Goal: Information Seeking & Learning: Learn about a topic

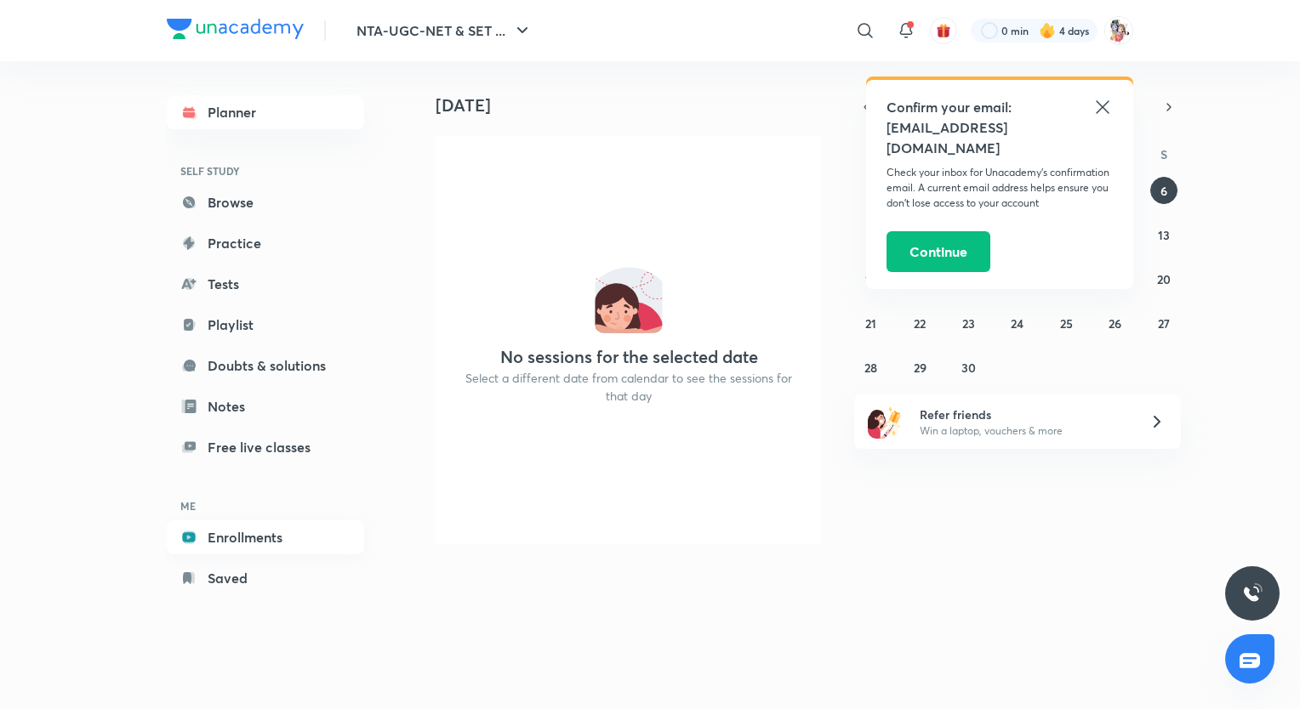
click at [242, 539] on link "Enrollments" at bounding box center [265, 538] width 197 height 34
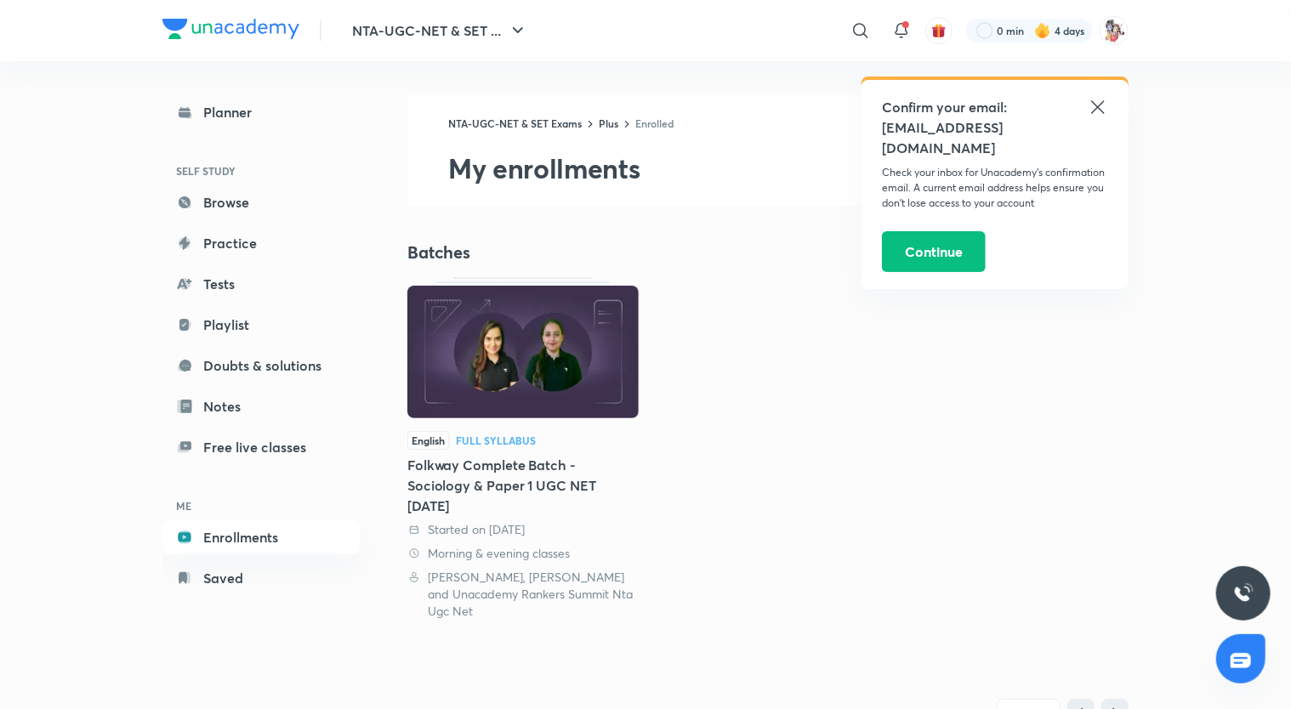
click at [495, 437] on div "Full Syllabus" at bounding box center [496, 441] width 80 height 10
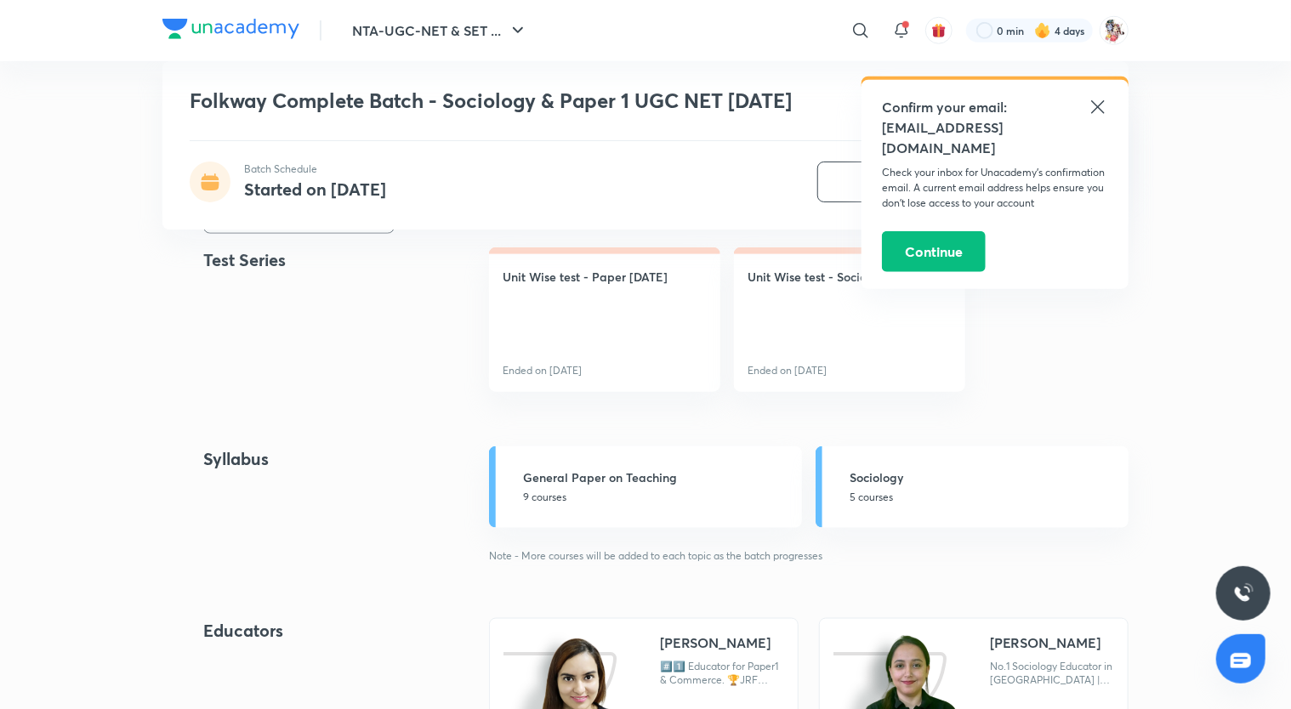
scroll to position [761, 0]
click at [895, 485] on div "Sociology 5 courses" at bounding box center [984, 485] width 269 height 37
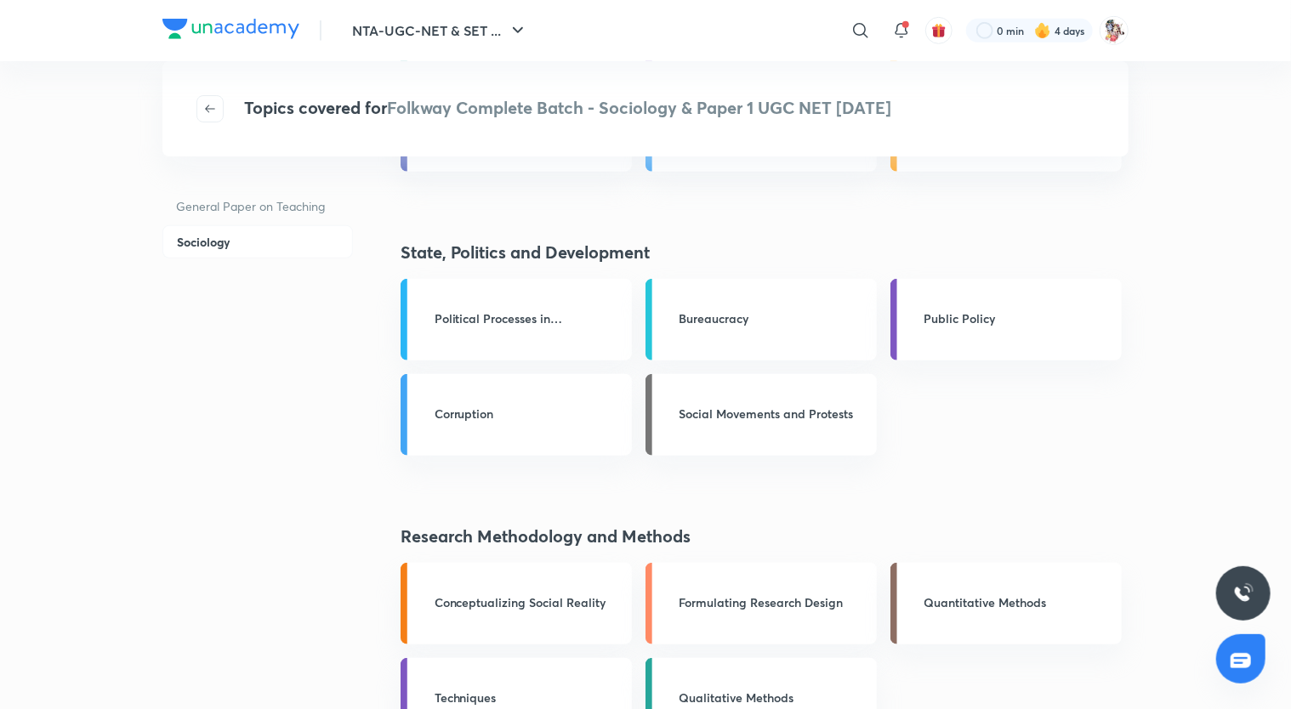
scroll to position [544, 0]
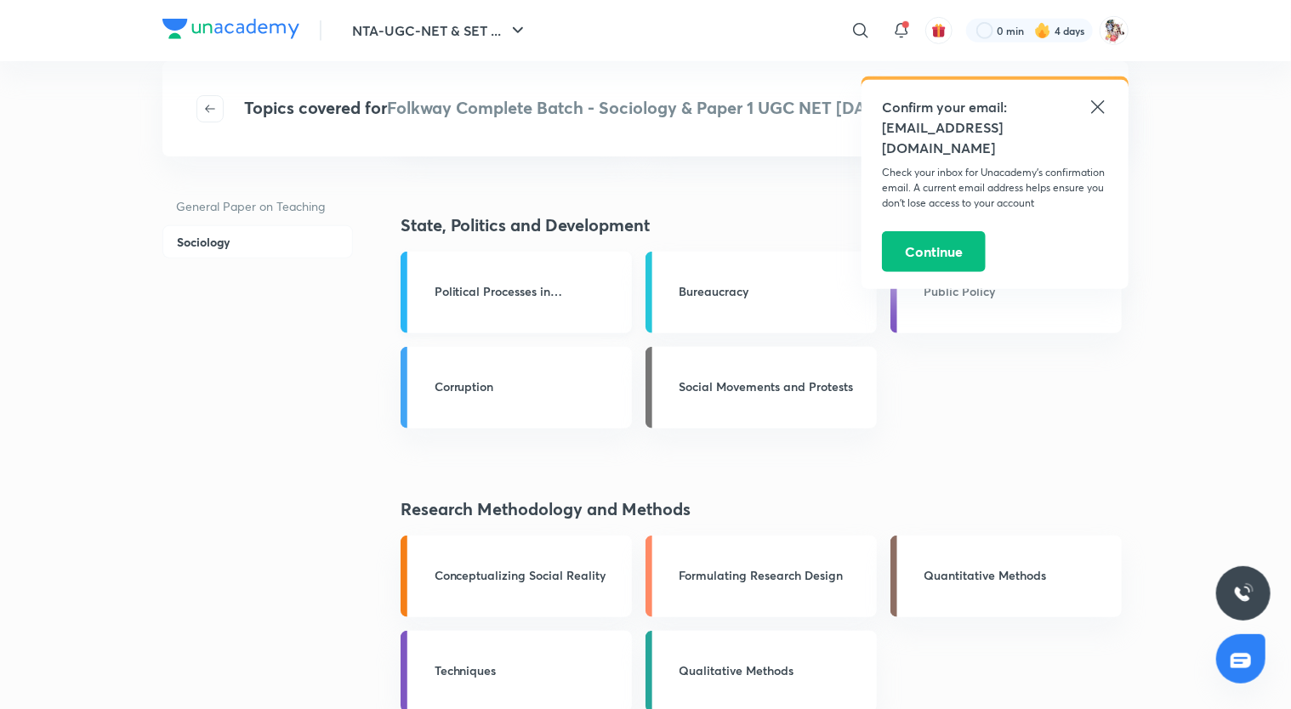
click at [588, 299] on h3 "Political Processes in India" at bounding box center [528, 291] width 187 height 18
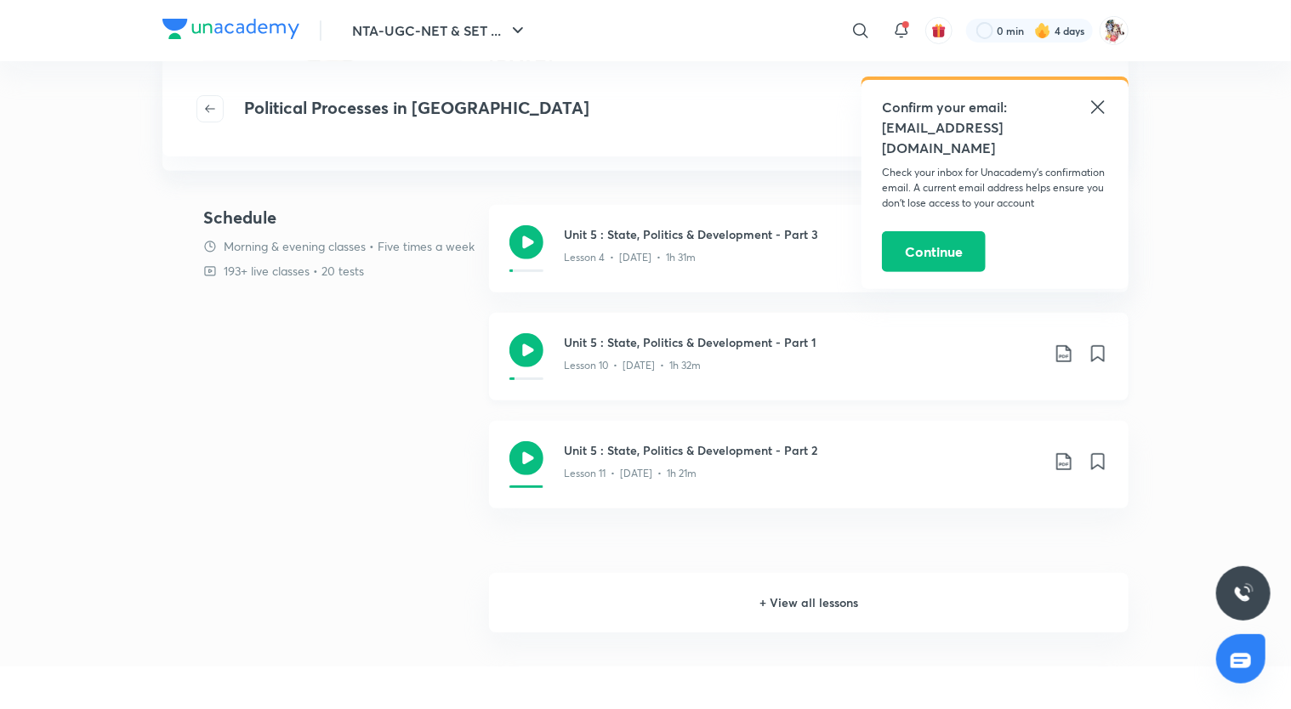
scroll to position [248, 0]
click at [732, 597] on h6 "+ View all lessons" at bounding box center [809, 601] width 640 height 60
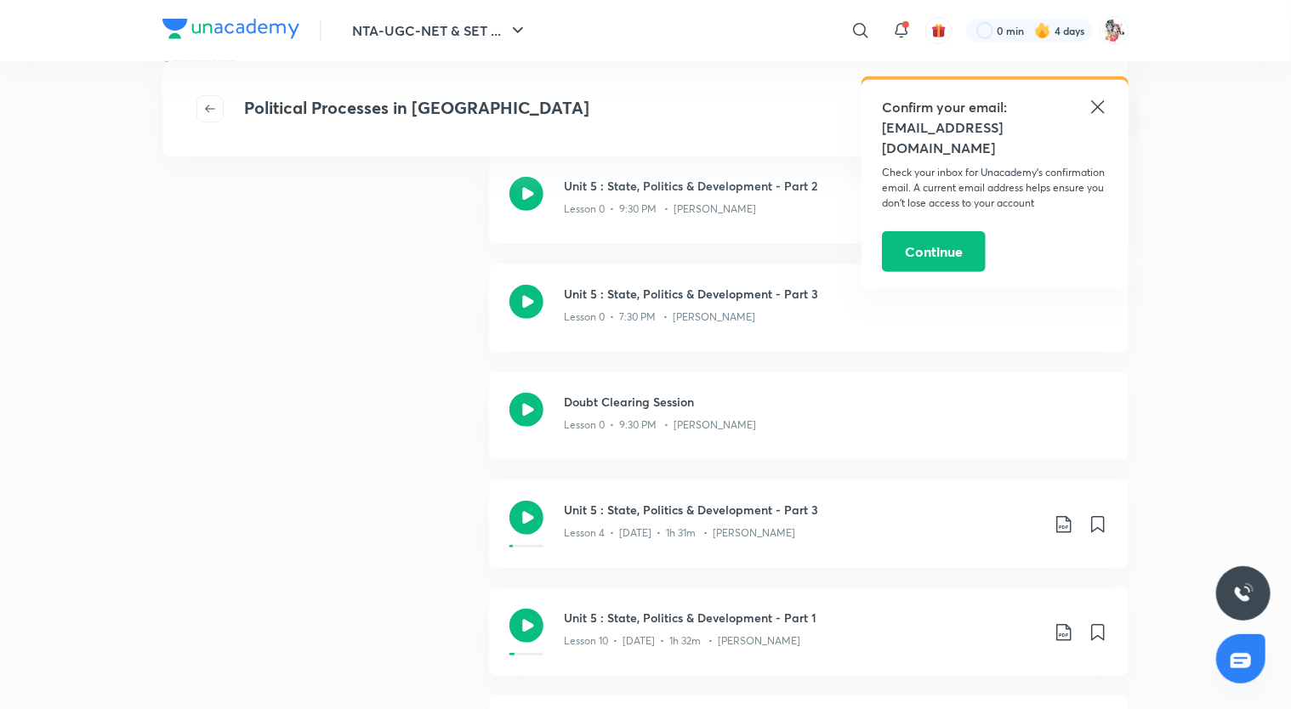
scroll to position [434, 0]
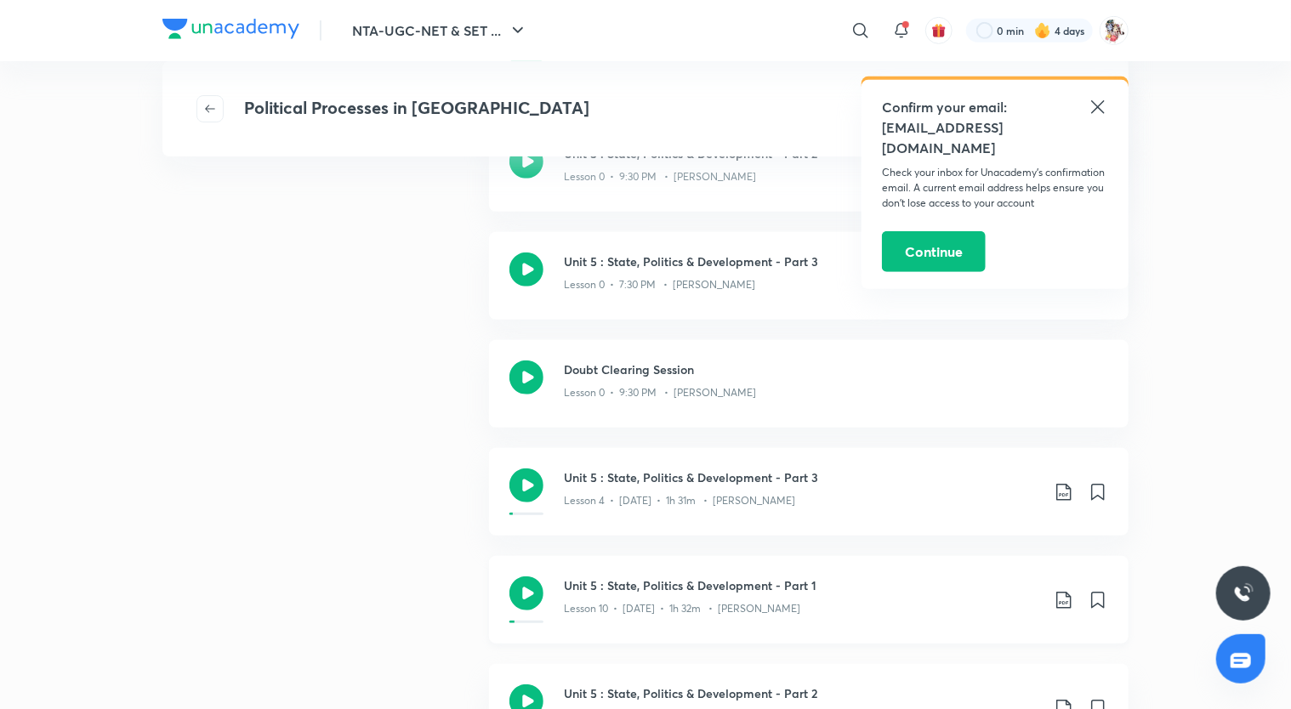
click at [533, 607] on icon at bounding box center [527, 594] width 34 height 34
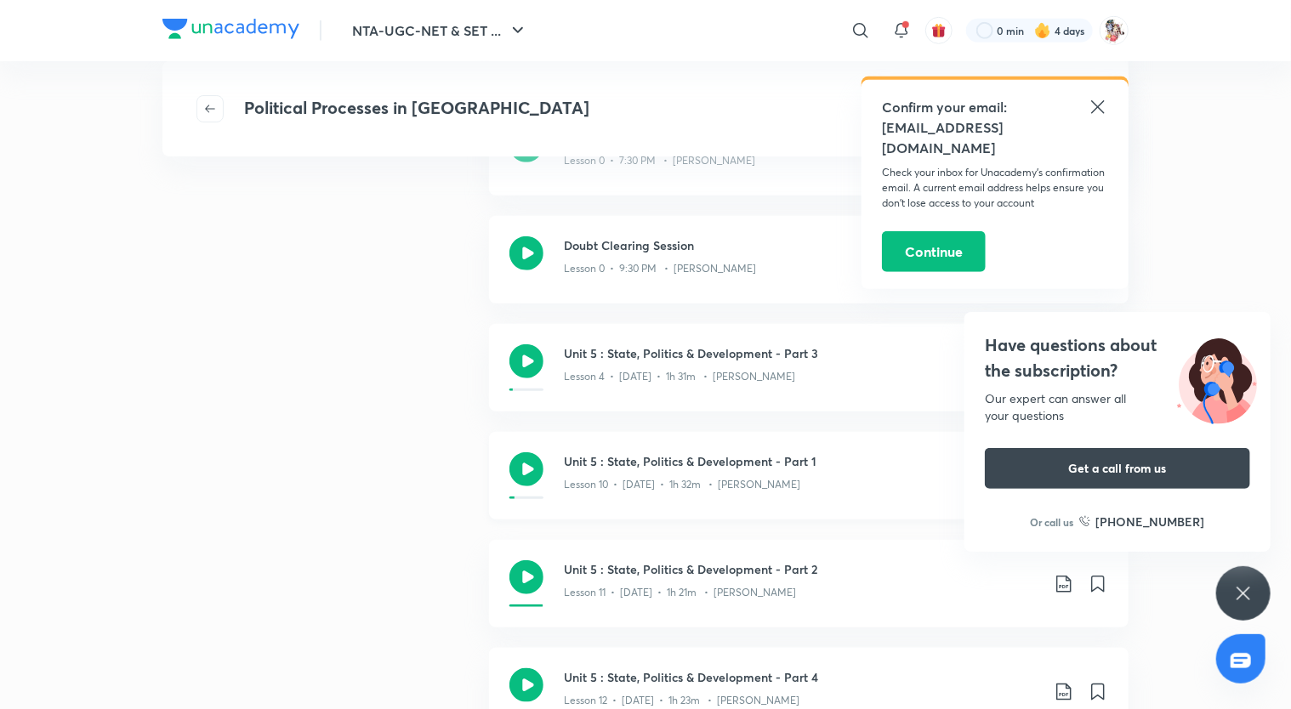
scroll to position [563, 0]
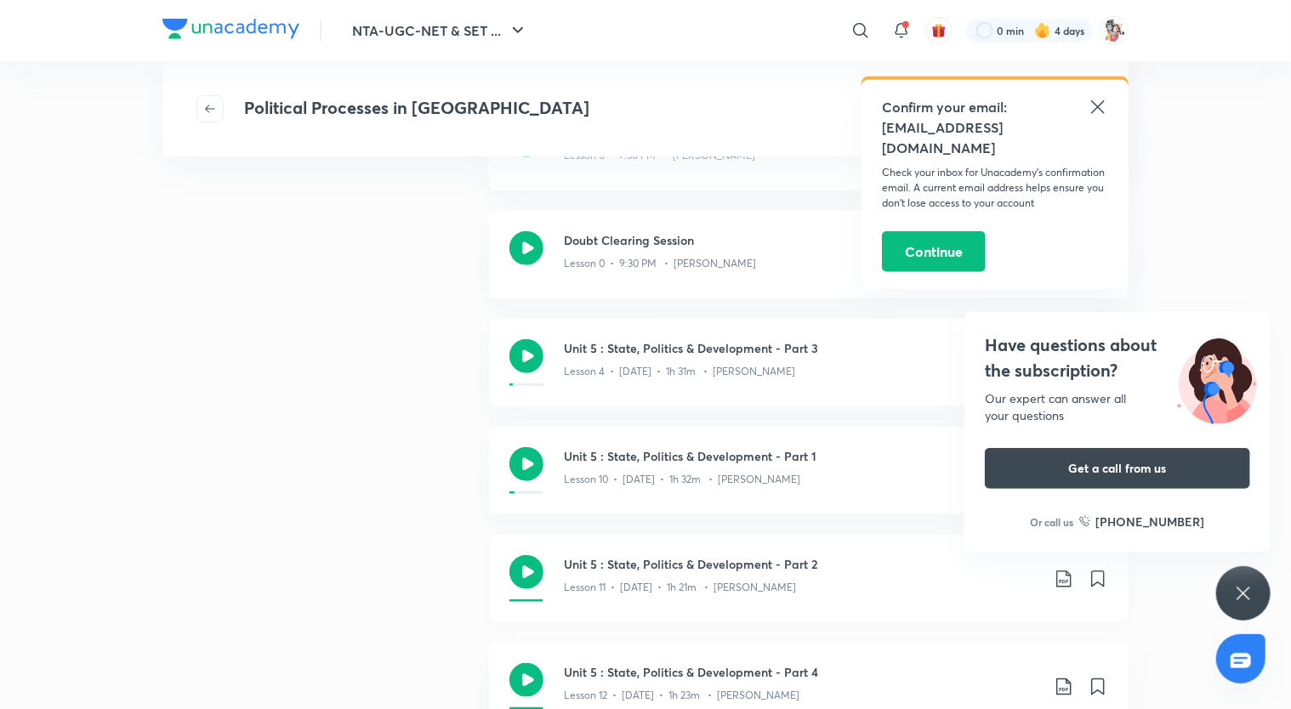
click at [554, 570] on div "Unit 5 : State, Politics & Development - Part 2 Lesson 11 • May 24 • 1h 21m • A…" at bounding box center [809, 579] width 640 height 88
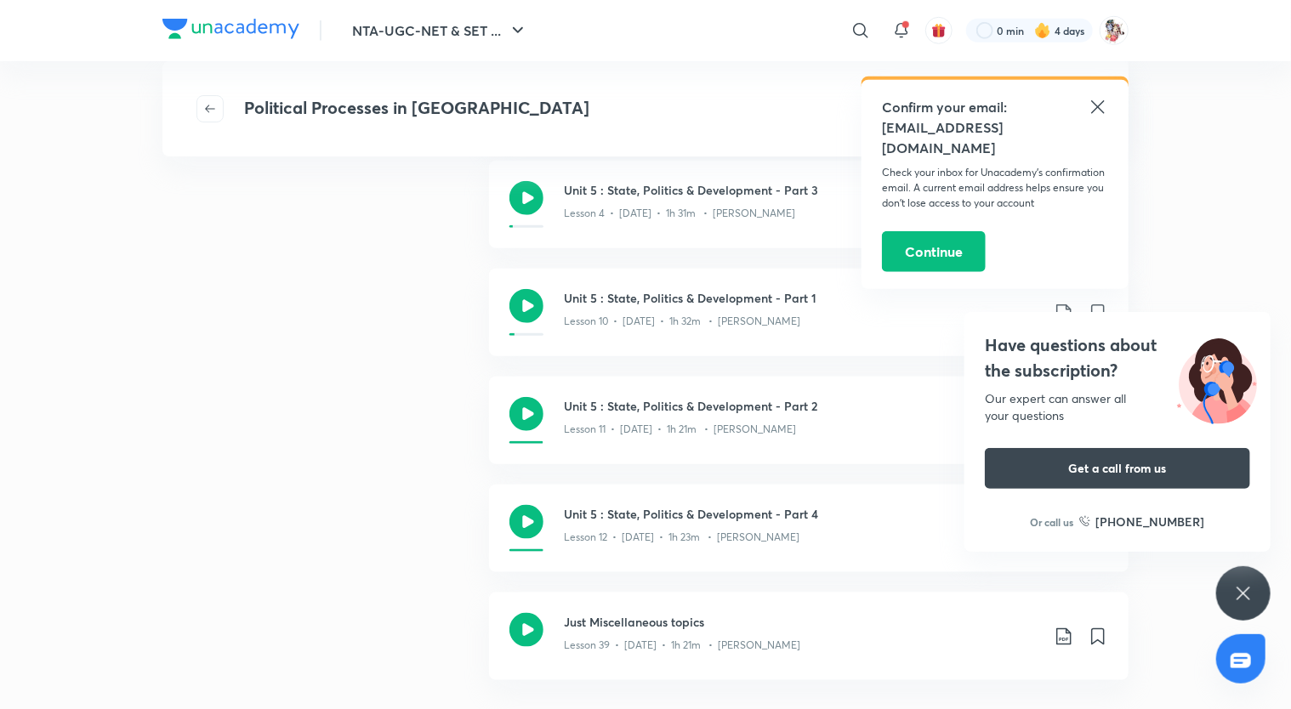
scroll to position [744, 0]
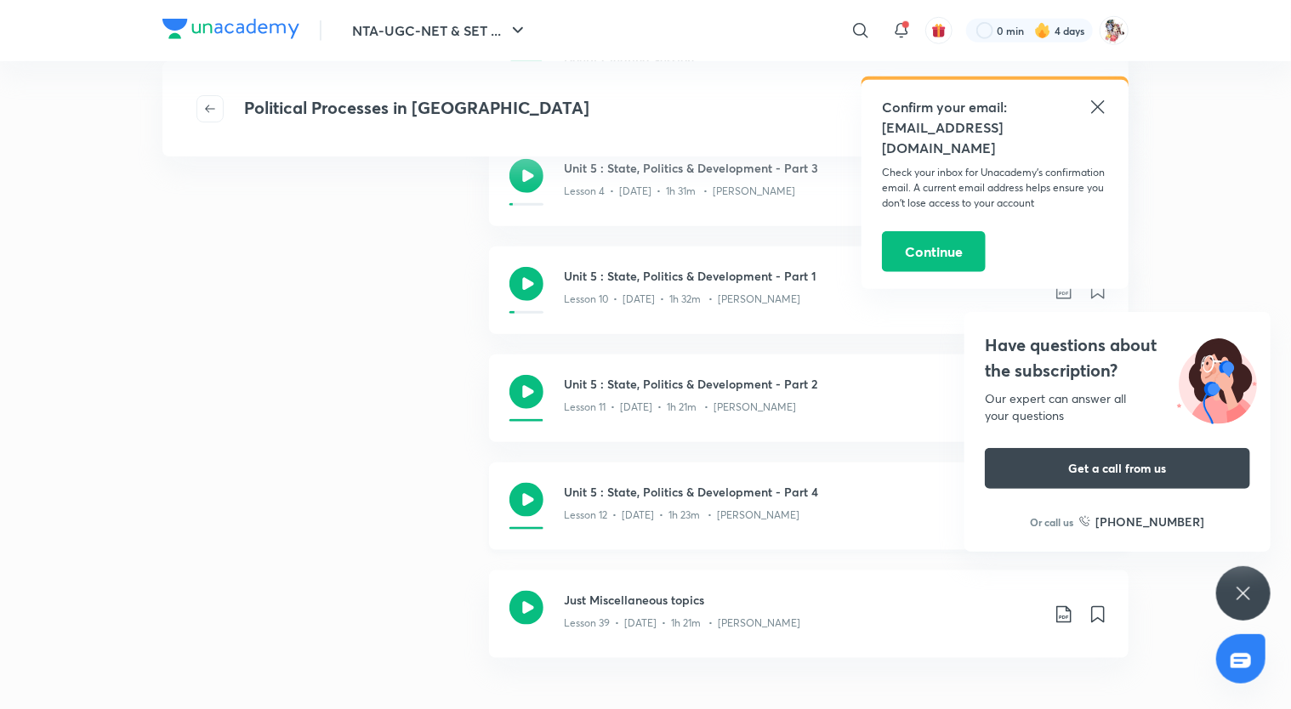
click at [533, 500] on icon at bounding box center [527, 500] width 34 height 34
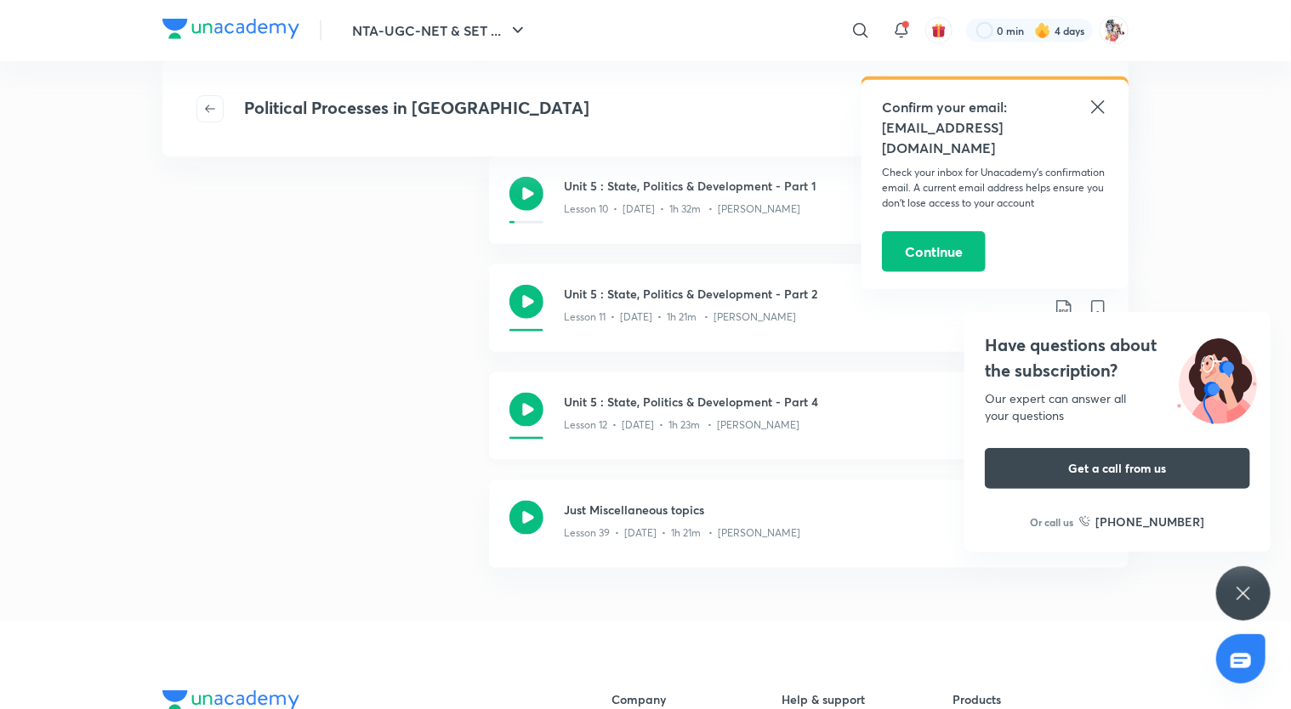
scroll to position [844, 0]
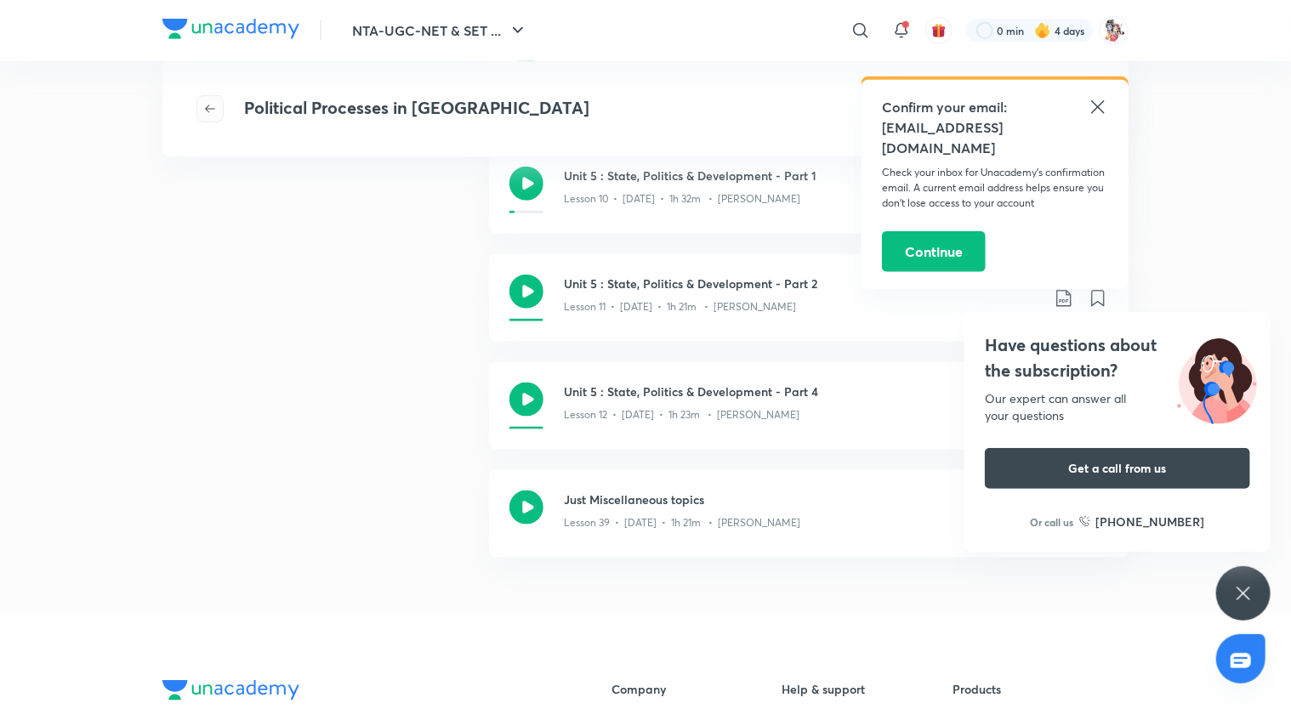
click at [214, 117] on button "button" at bounding box center [210, 108] width 27 height 27
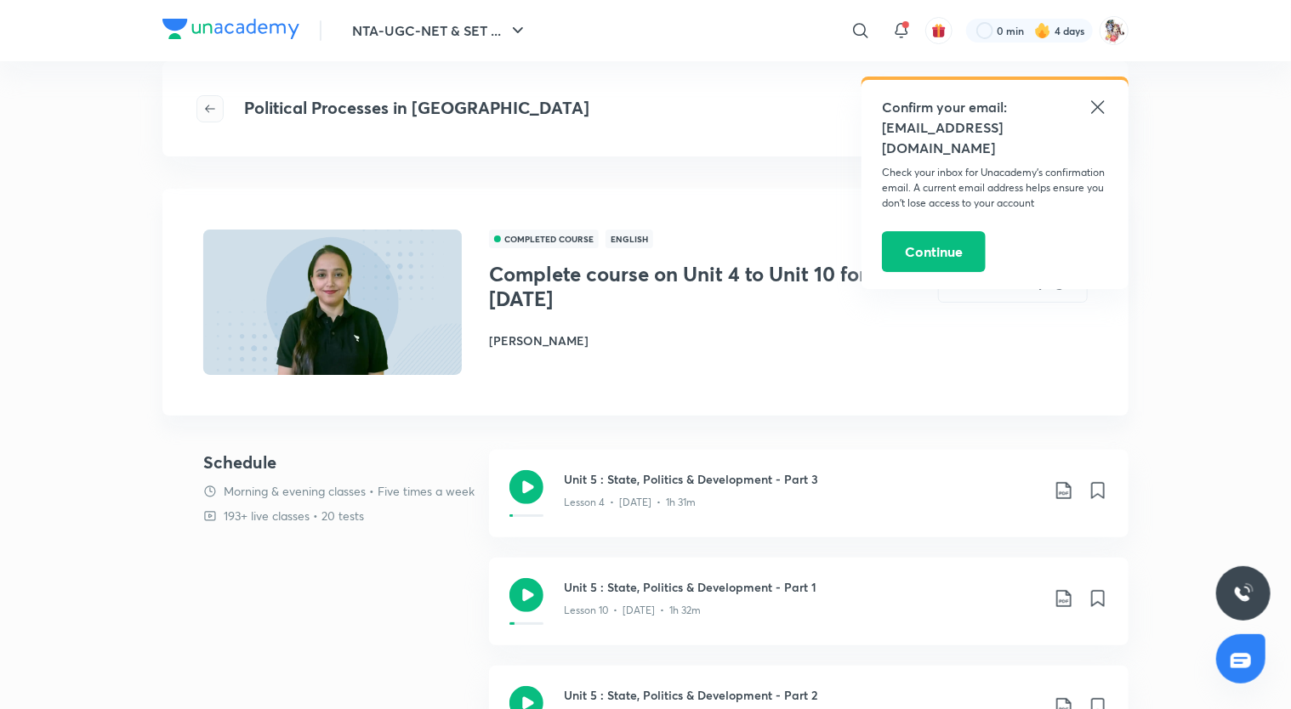
click at [208, 104] on icon "button" at bounding box center [210, 109] width 14 height 14
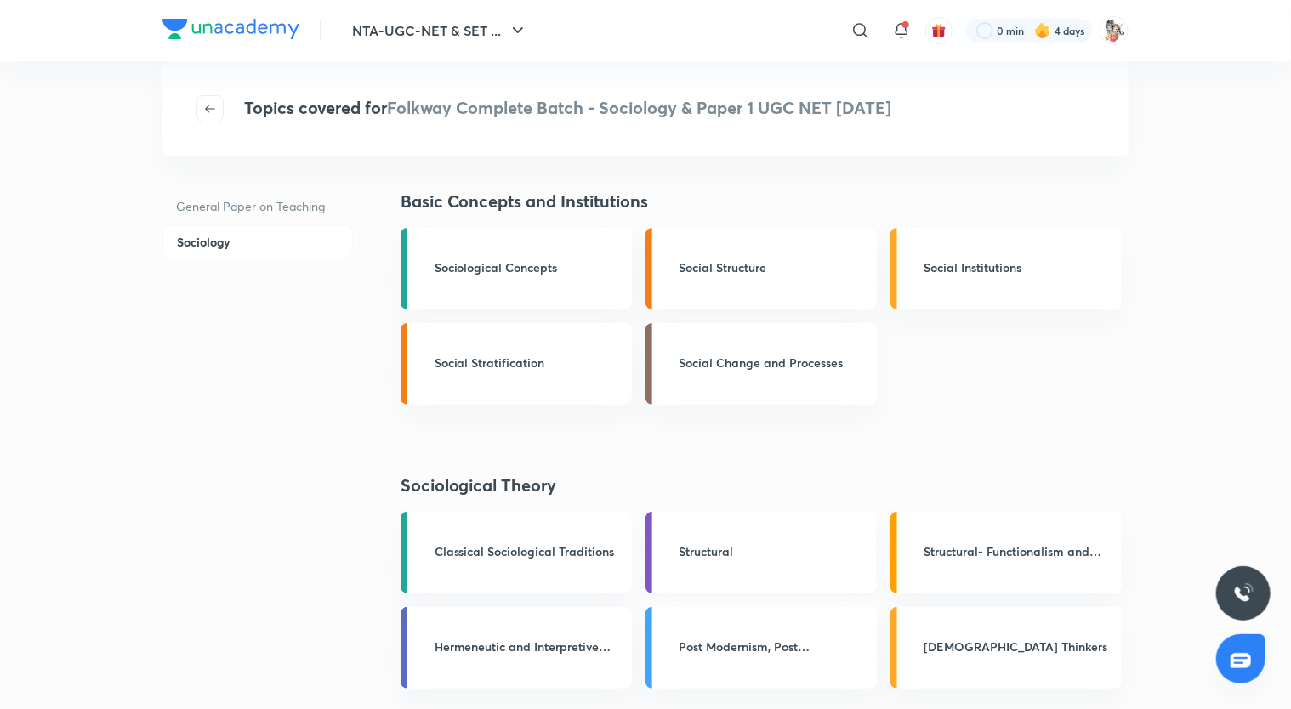
click at [718, 552] on h3 "Structural" at bounding box center [773, 552] width 187 height 18
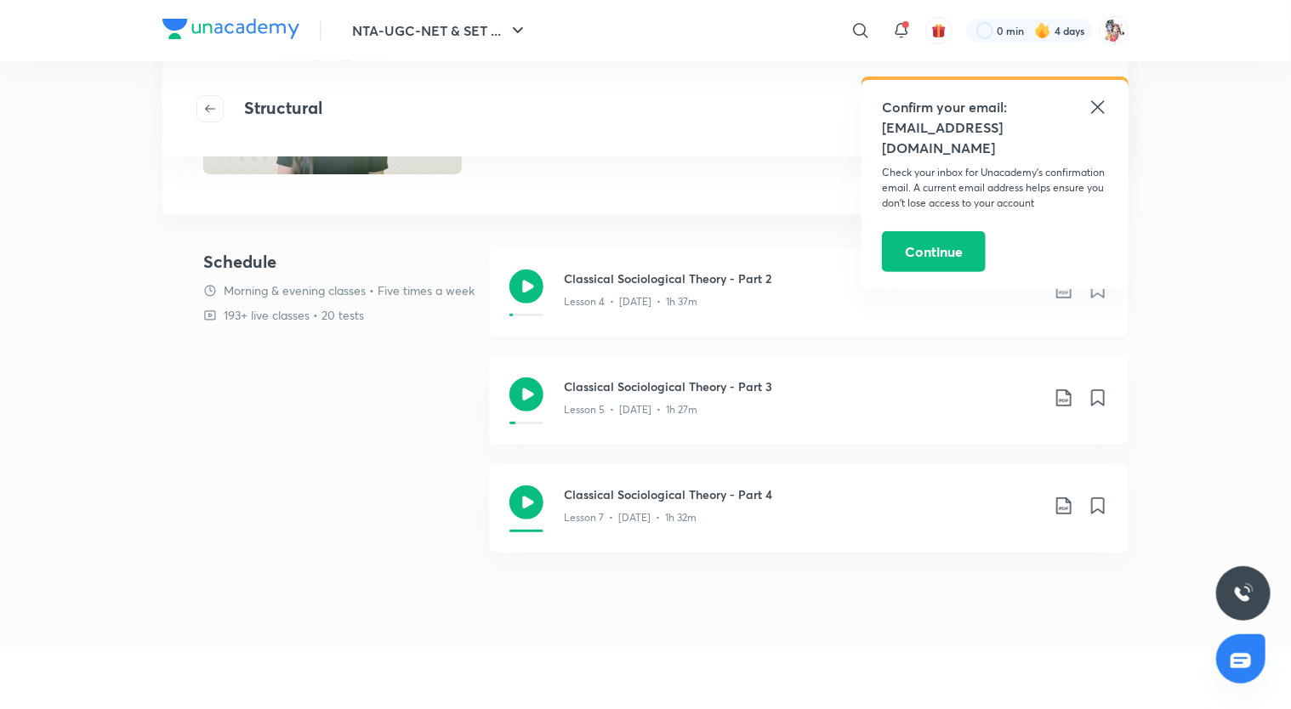
scroll to position [211, 0]
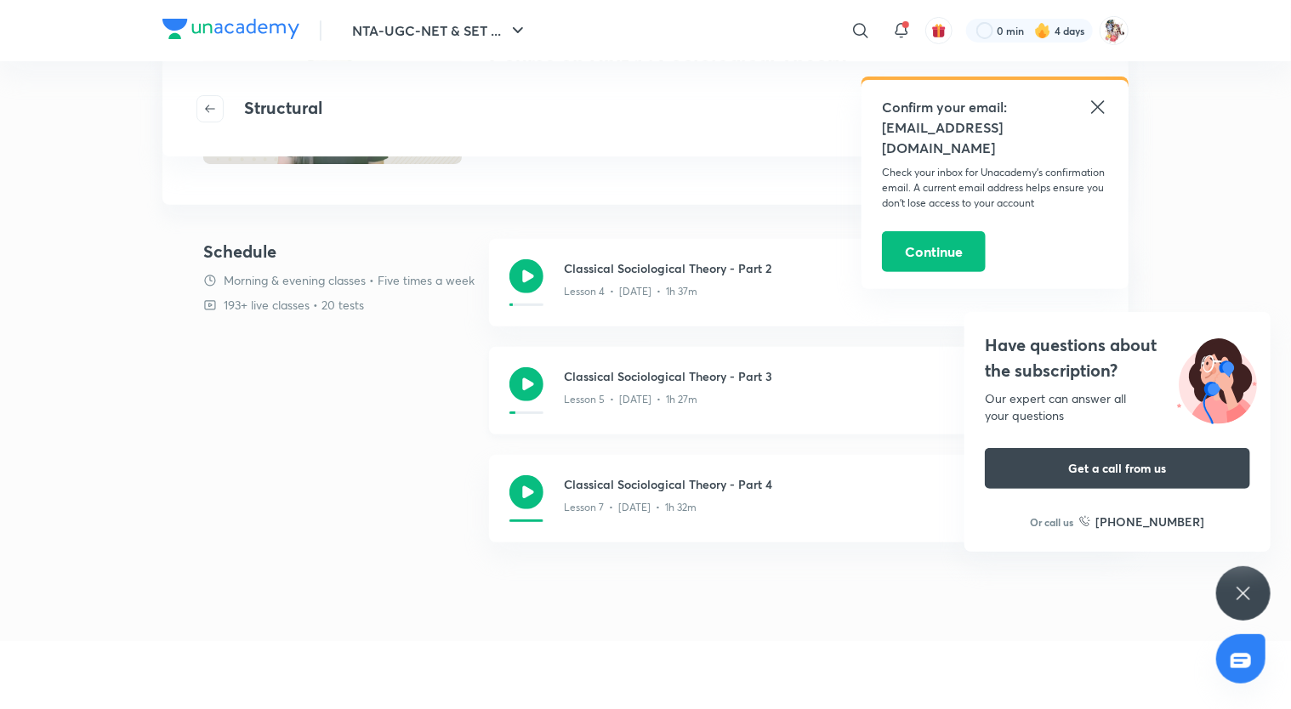
click at [522, 387] on icon at bounding box center [527, 385] width 34 height 34
click at [214, 106] on icon "button" at bounding box center [210, 109] width 14 height 14
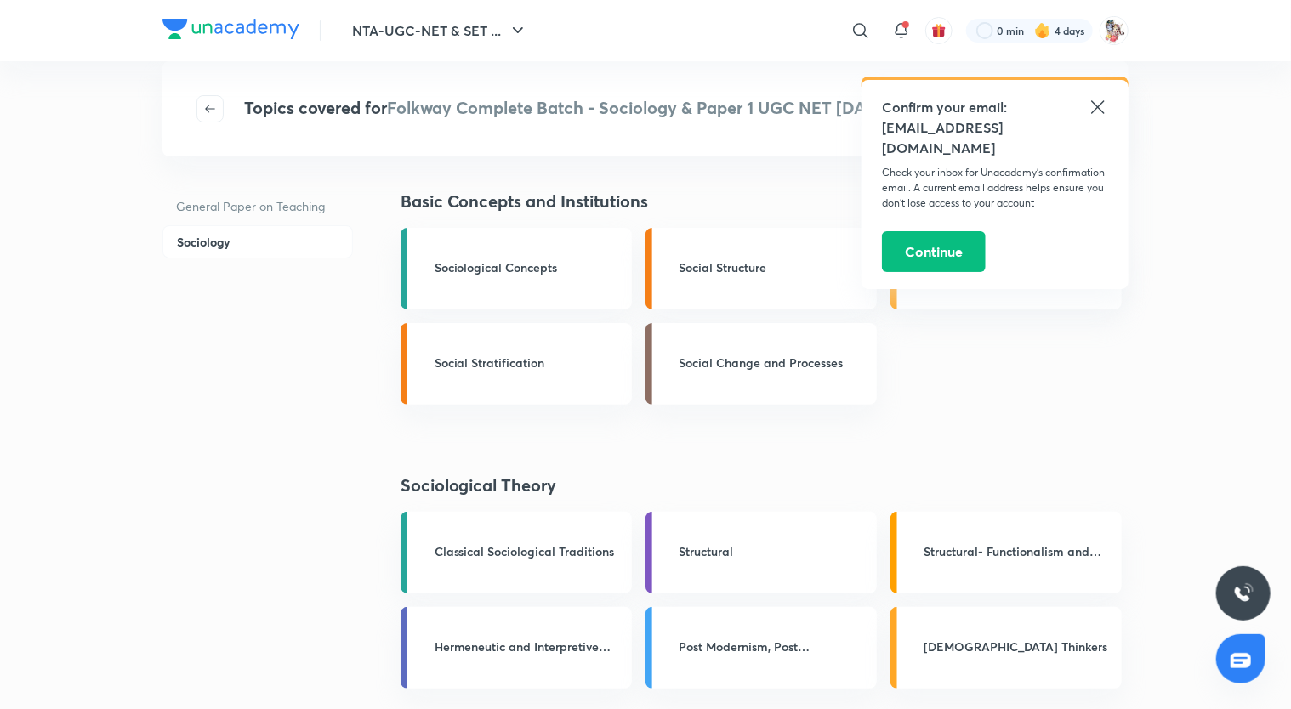
click at [1093, 107] on icon at bounding box center [1098, 107] width 20 height 20
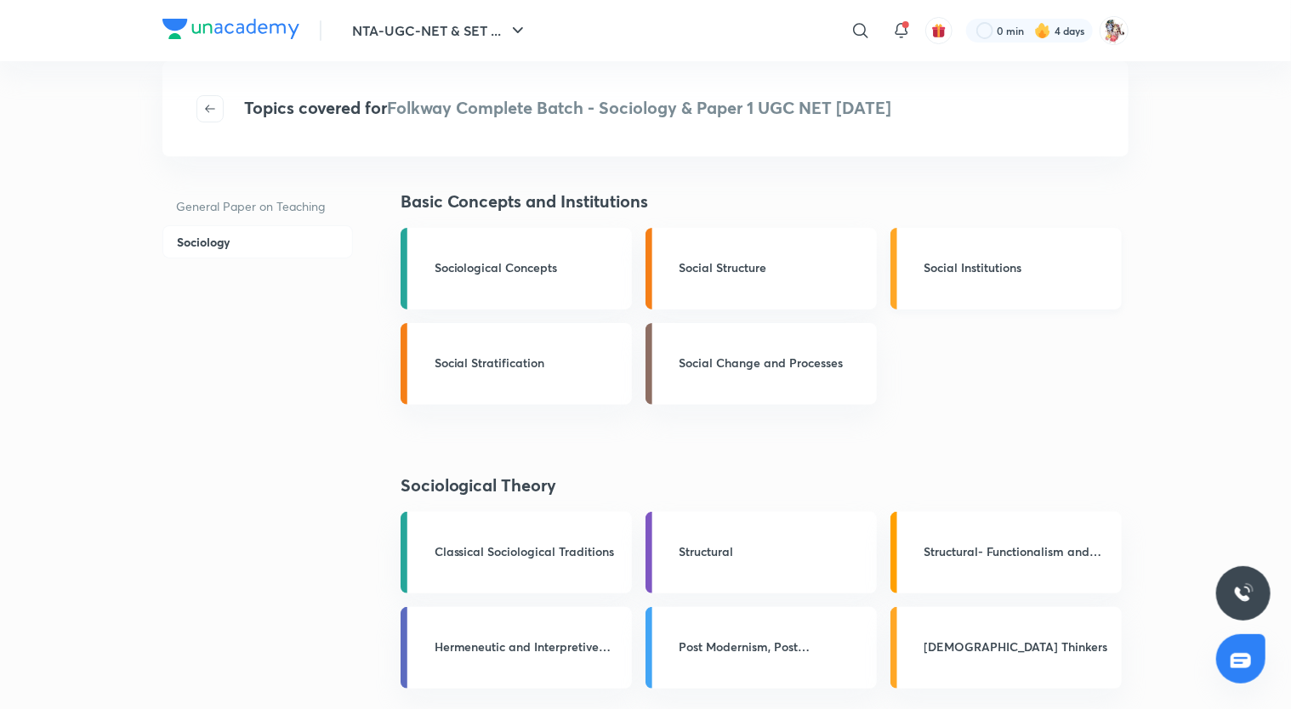
click at [980, 262] on h3 "Social Institutions" at bounding box center [1018, 268] width 187 height 18
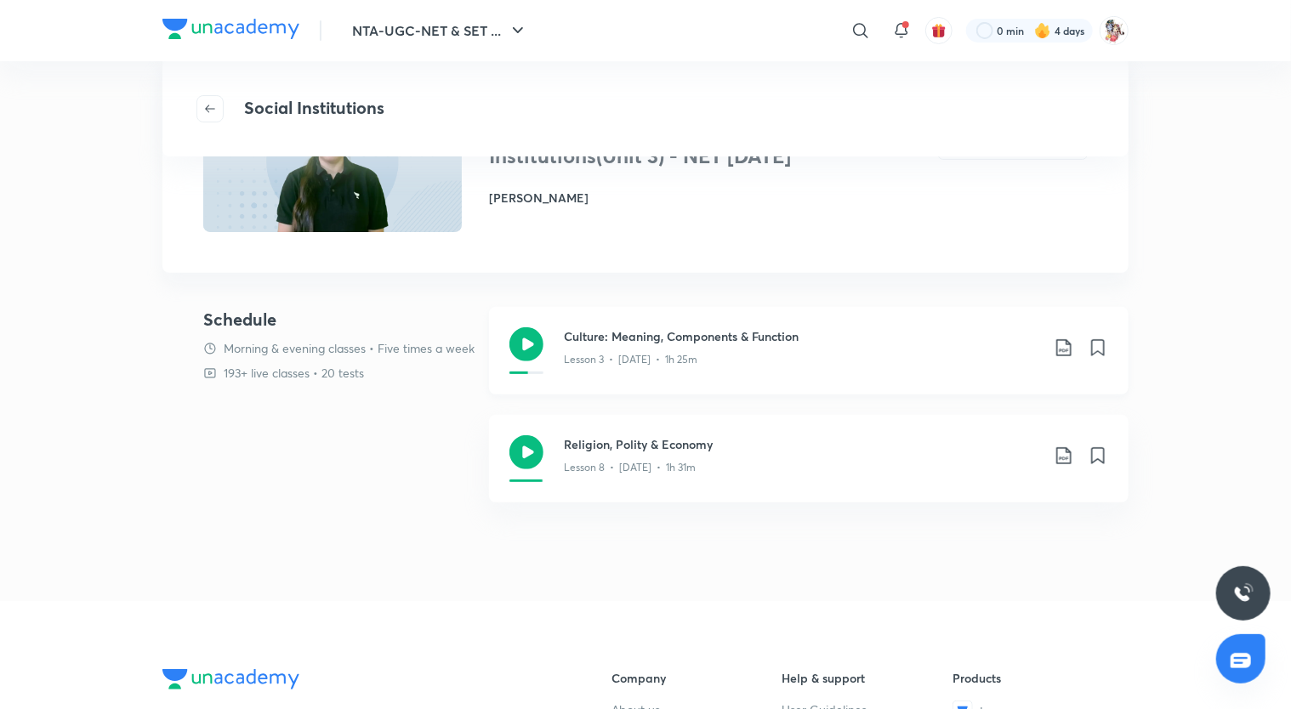
scroll to position [143, 0]
click at [526, 464] on icon at bounding box center [527, 453] width 34 height 34
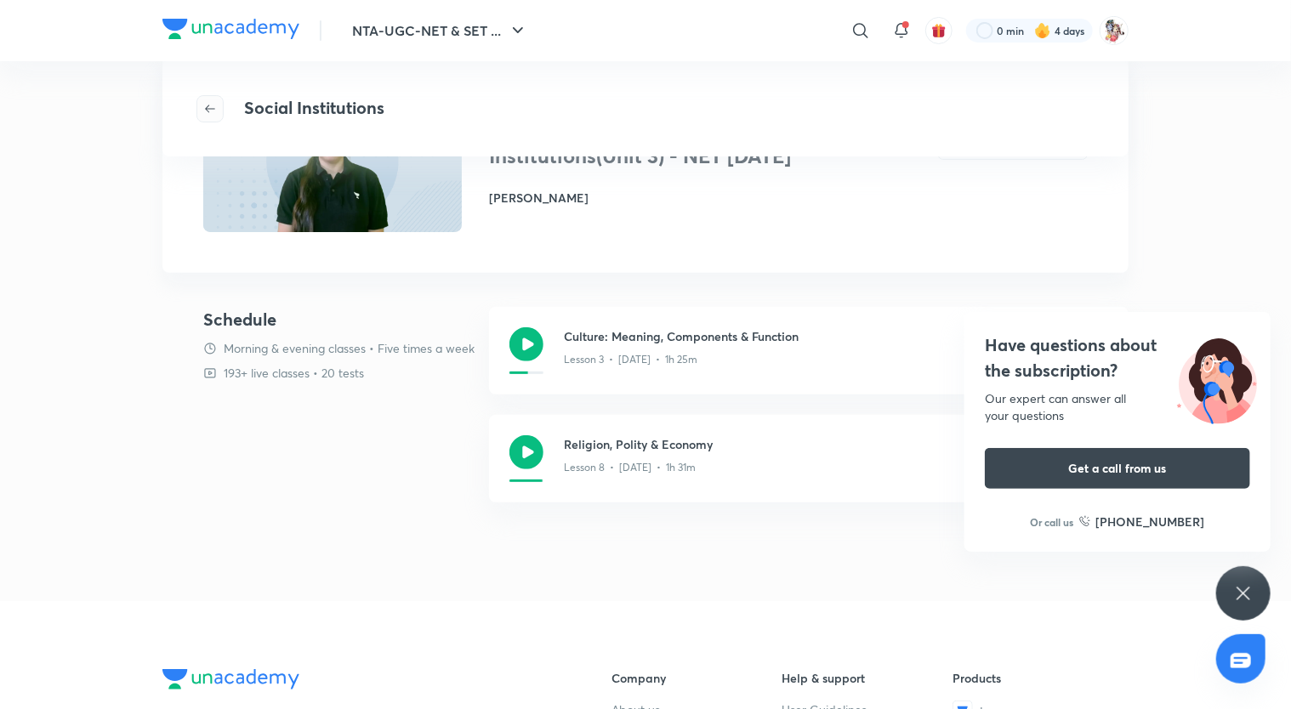
click at [212, 107] on icon "button" at bounding box center [210, 109] width 14 height 14
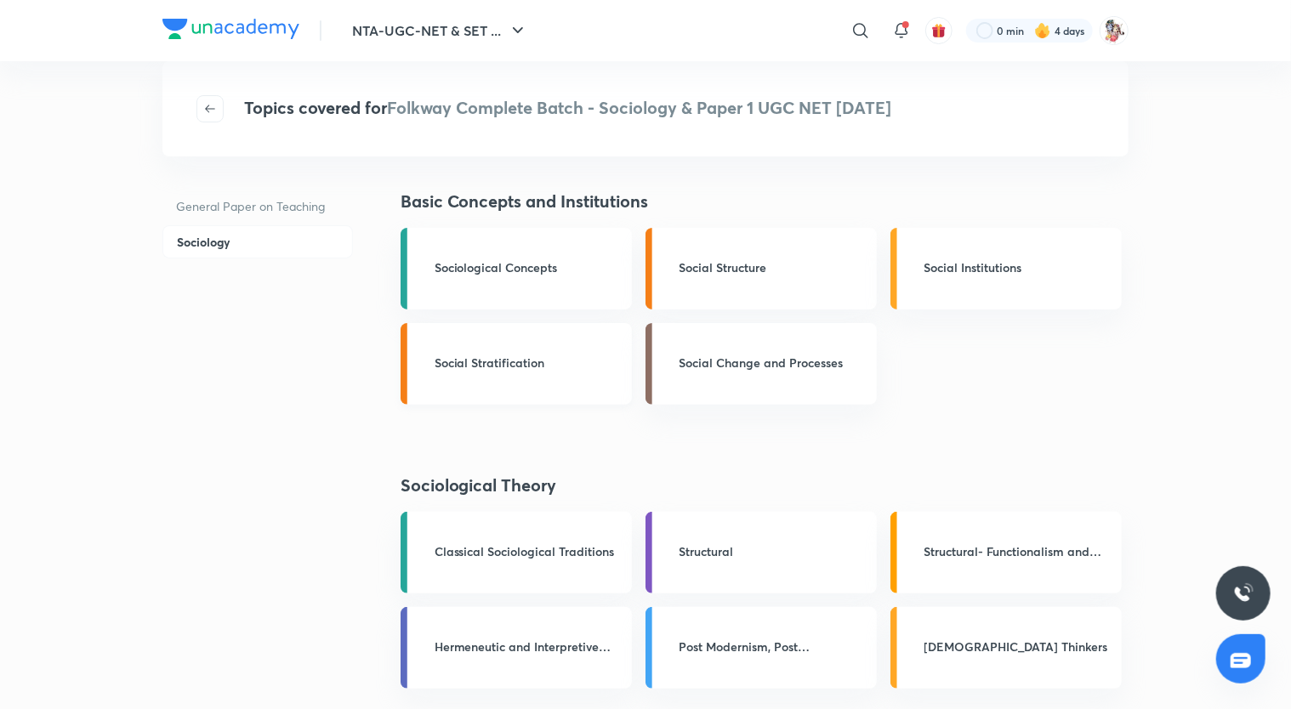
click at [594, 371] on h3 "Social Stratification" at bounding box center [528, 363] width 187 height 18
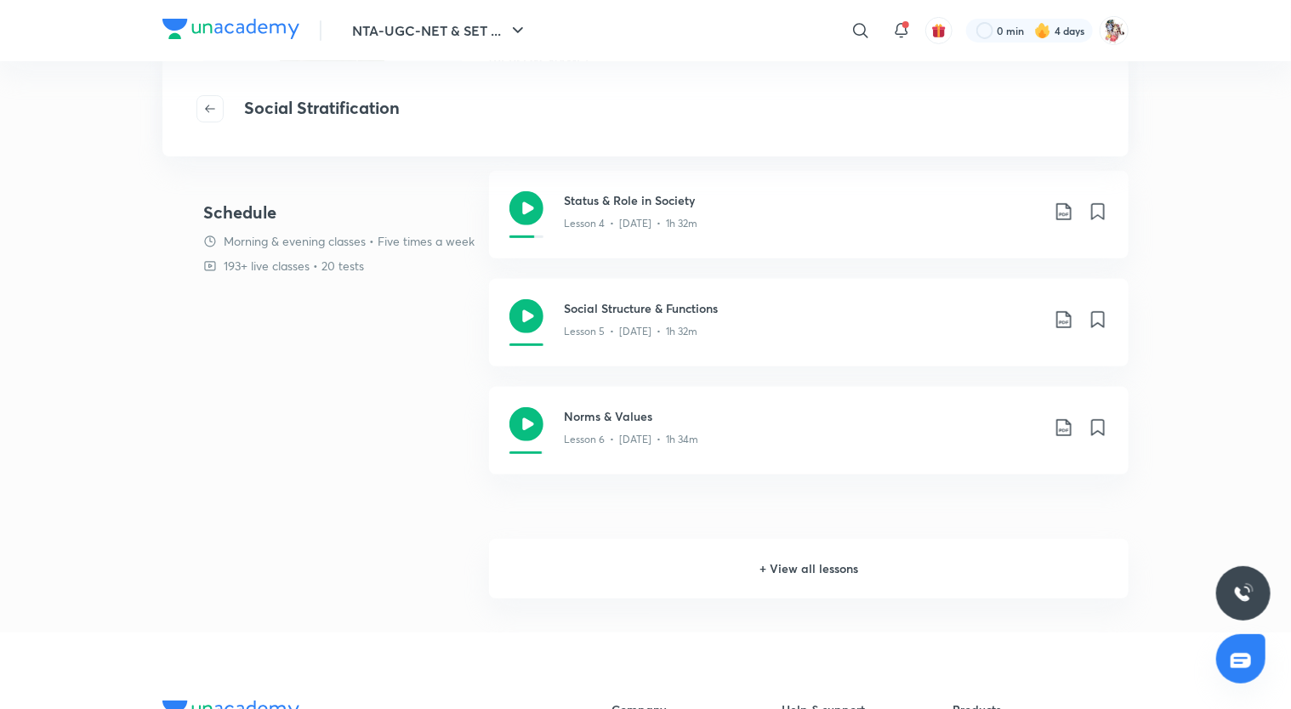
scroll to position [282, 0]
click at [803, 573] on h6 "+ View all lessons" at bounding box center [809, 567] width 640 height 60
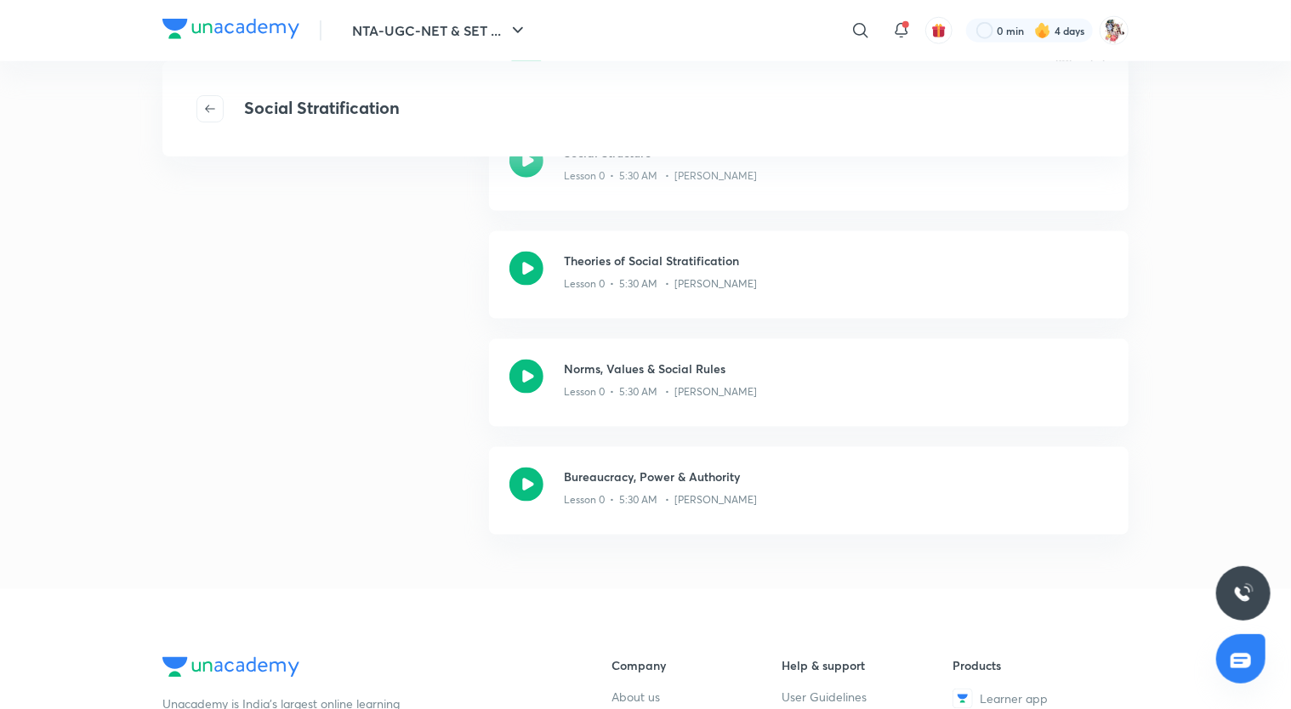
scroll to position [973, 0]
click at [208, 113] on icon "button" at bounding box center [210, 109] width 14 height 14
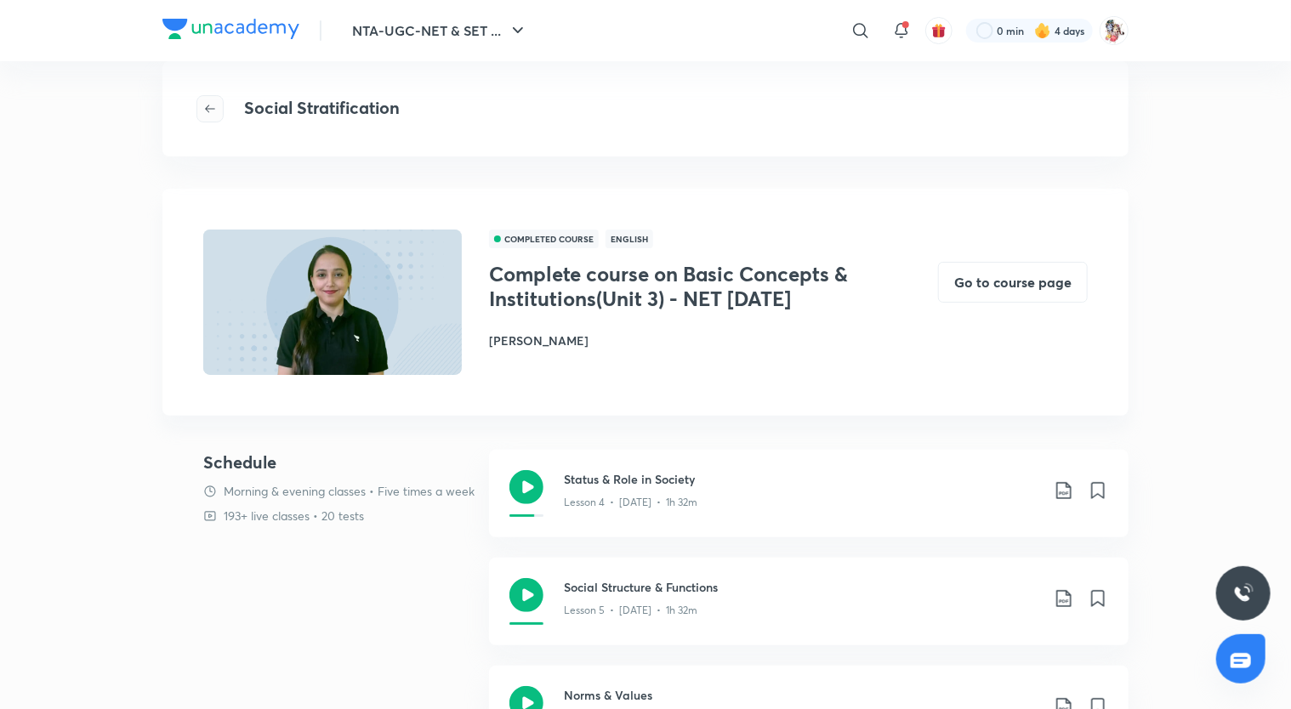
click at [211, 100] on button "button" at bounding box center [210, 108] width 27 height 27
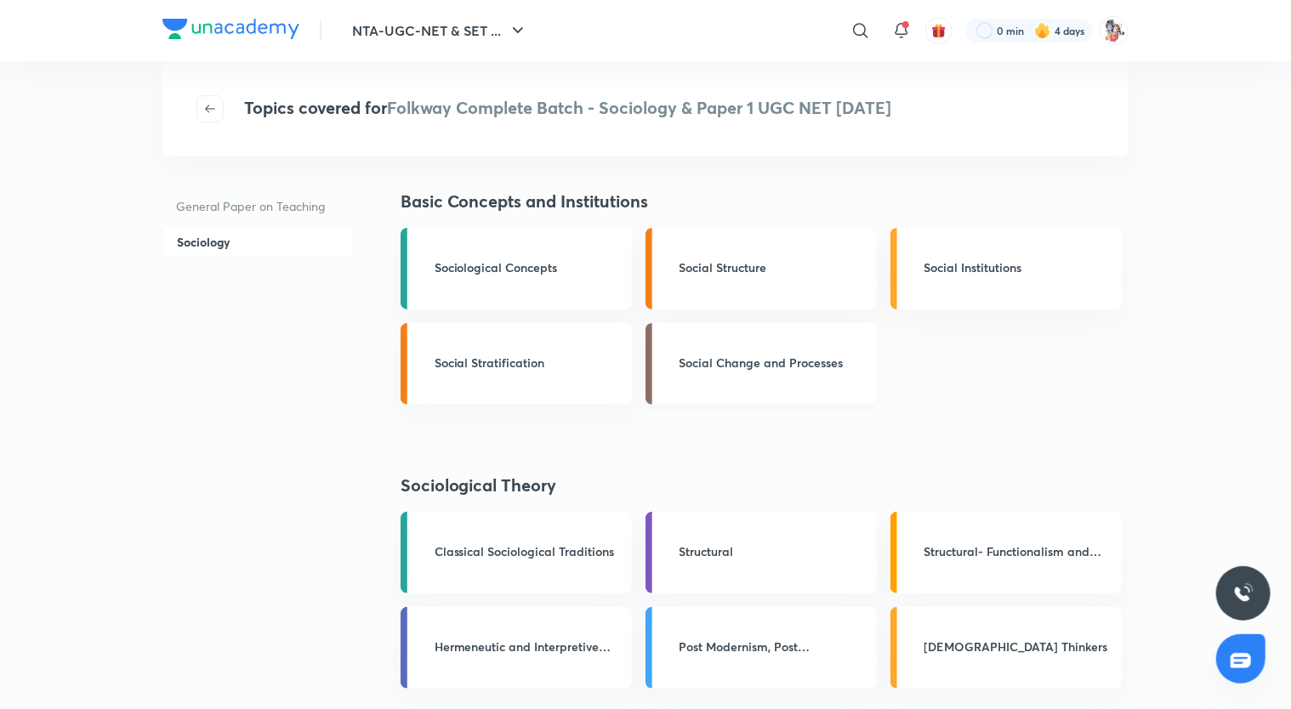
click at [748, 368] on h3 "Social Change and Processes" at bounding box center [773, 363] width 187 height 18
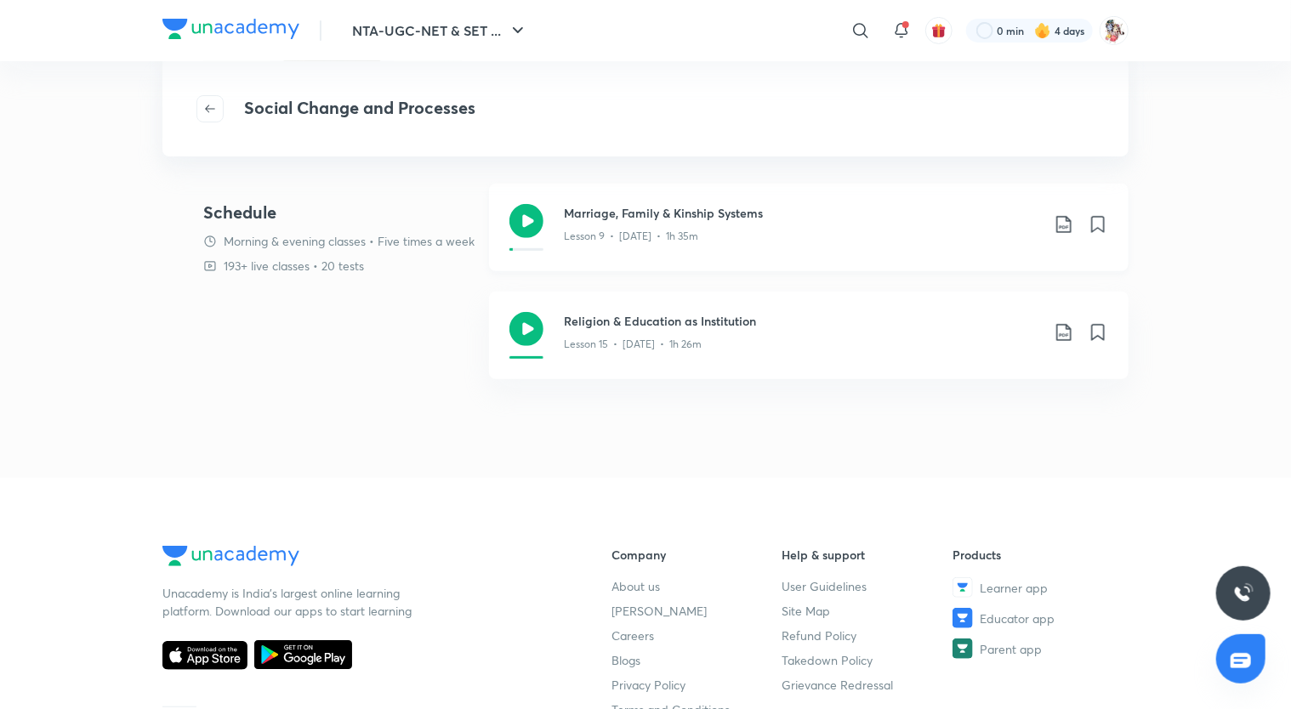
scroll to position [259, 0]
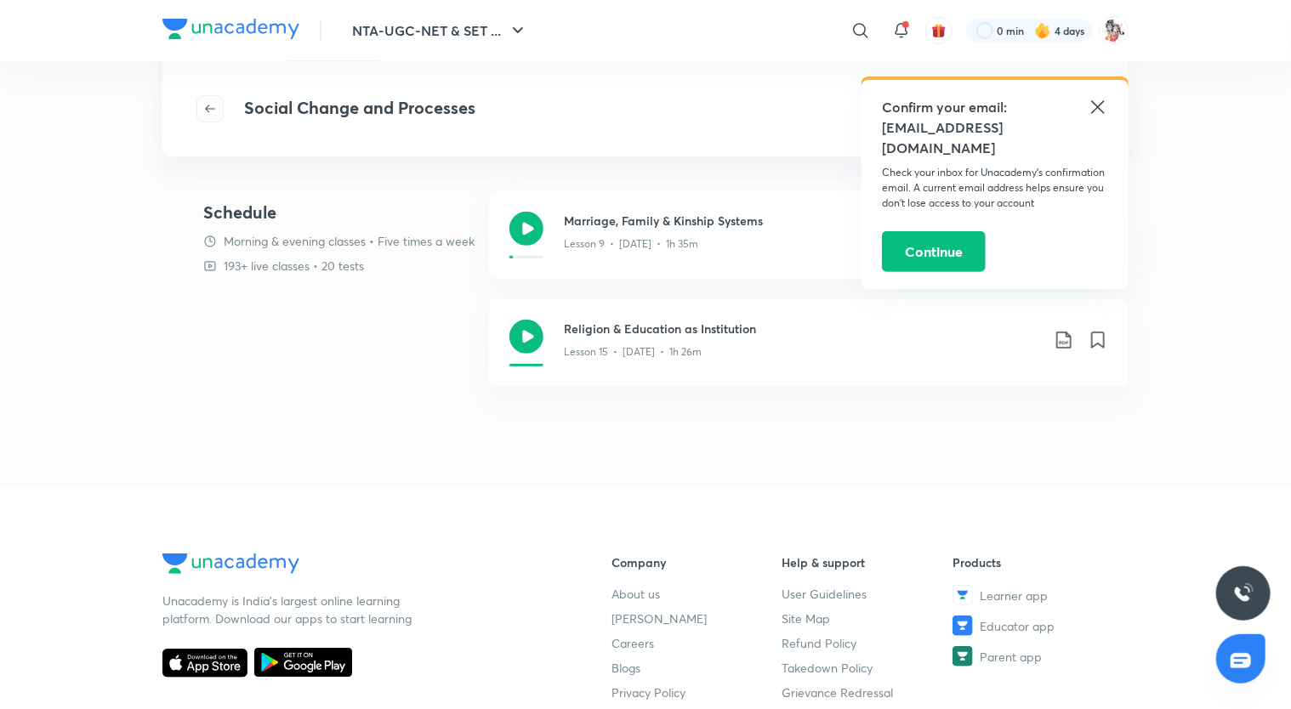
click at [209, 111] on icon "button" at bounding box center [210, 109] width 14 height 14
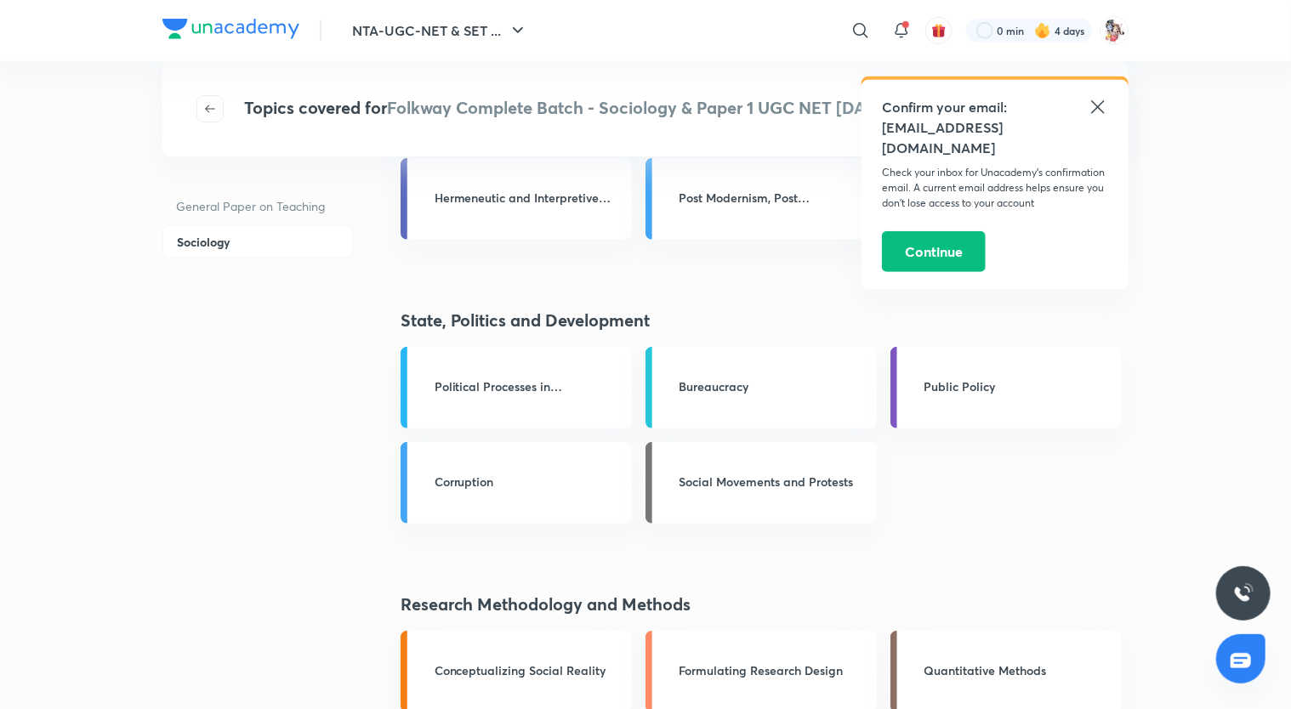
scroll to position [473, 0]
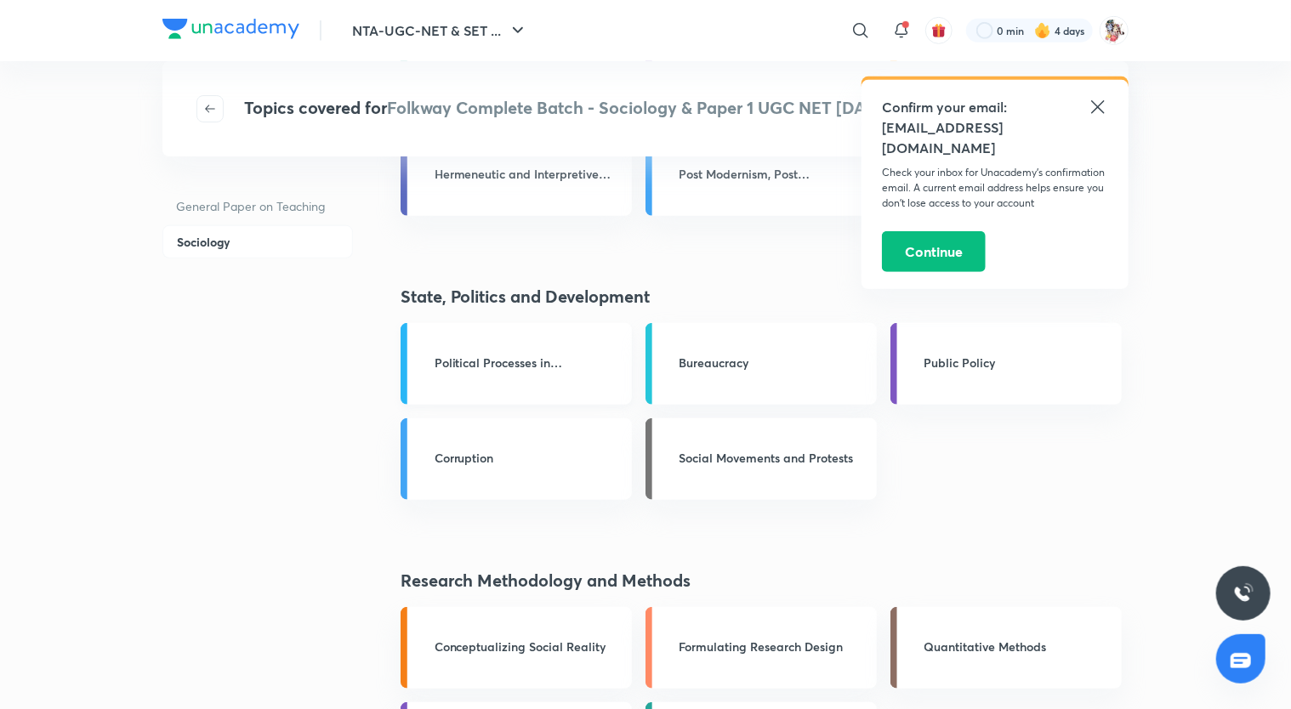
click at [541, 366] on h3 "Political Processes in India" at bounding box center [528, 363] width 187 height 18
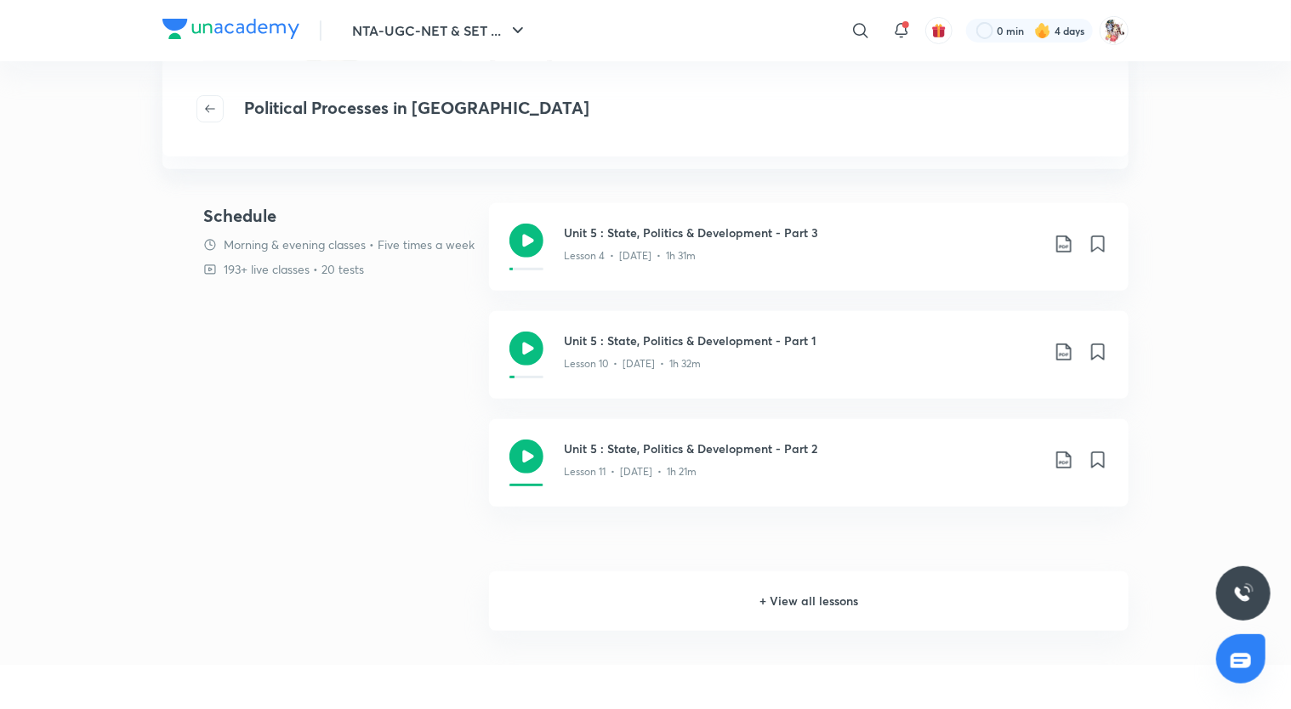
scroll to position [252, 0]
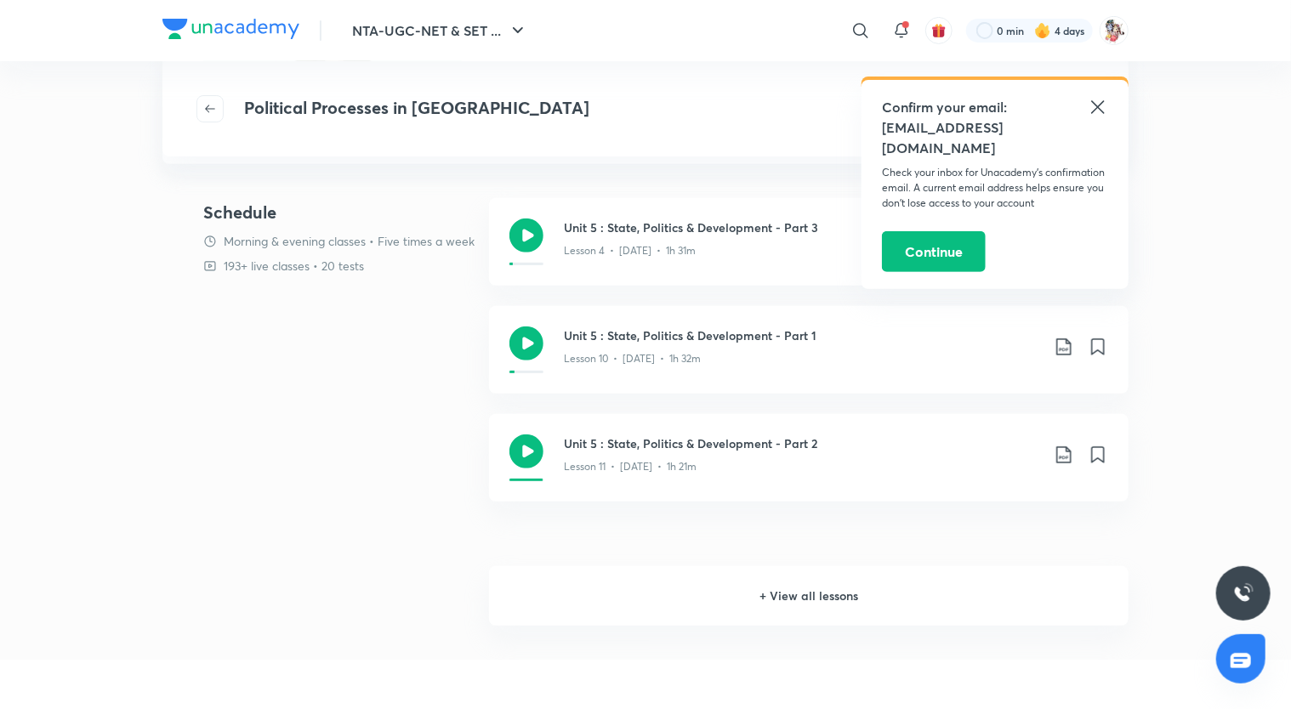
click at [826, 595] on h6 "+ View all lessons" at bounding box center [809, 597] width 640 height 60
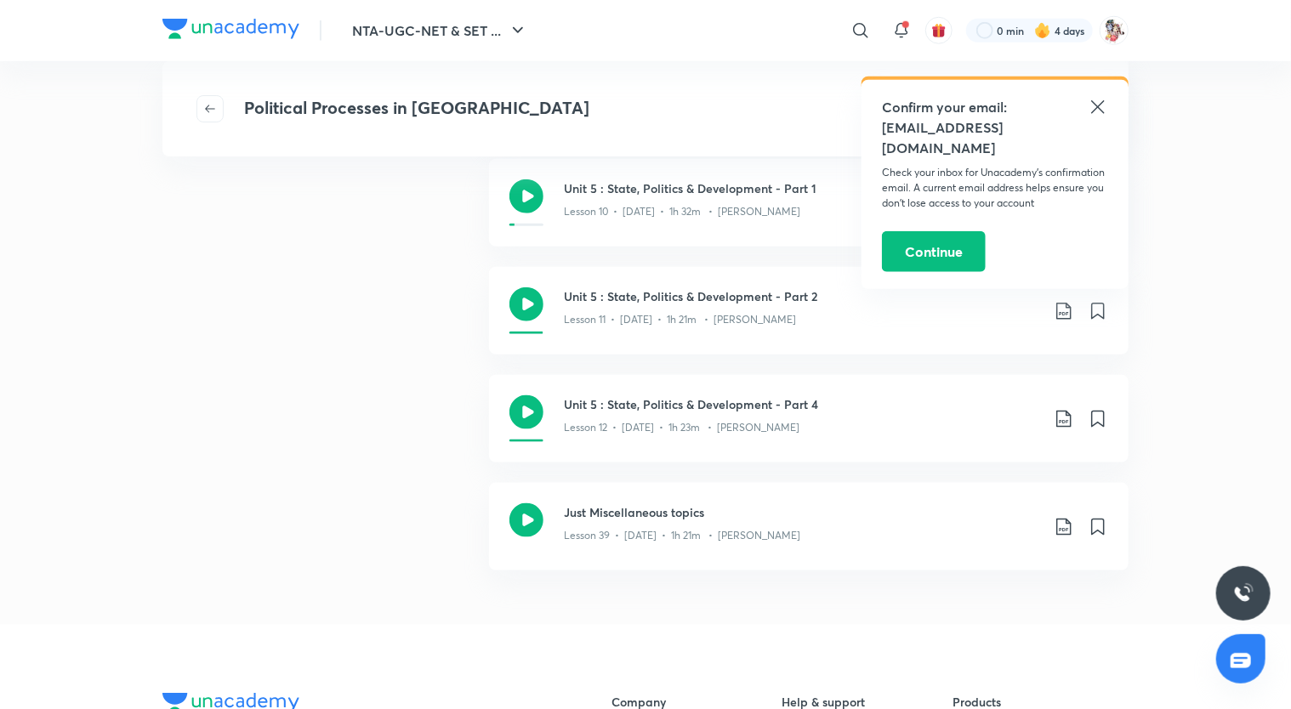
scroll to position [834, 0]
click at [214, 105] on icon "button" at bounding box center [210, 109] width 14 height 14
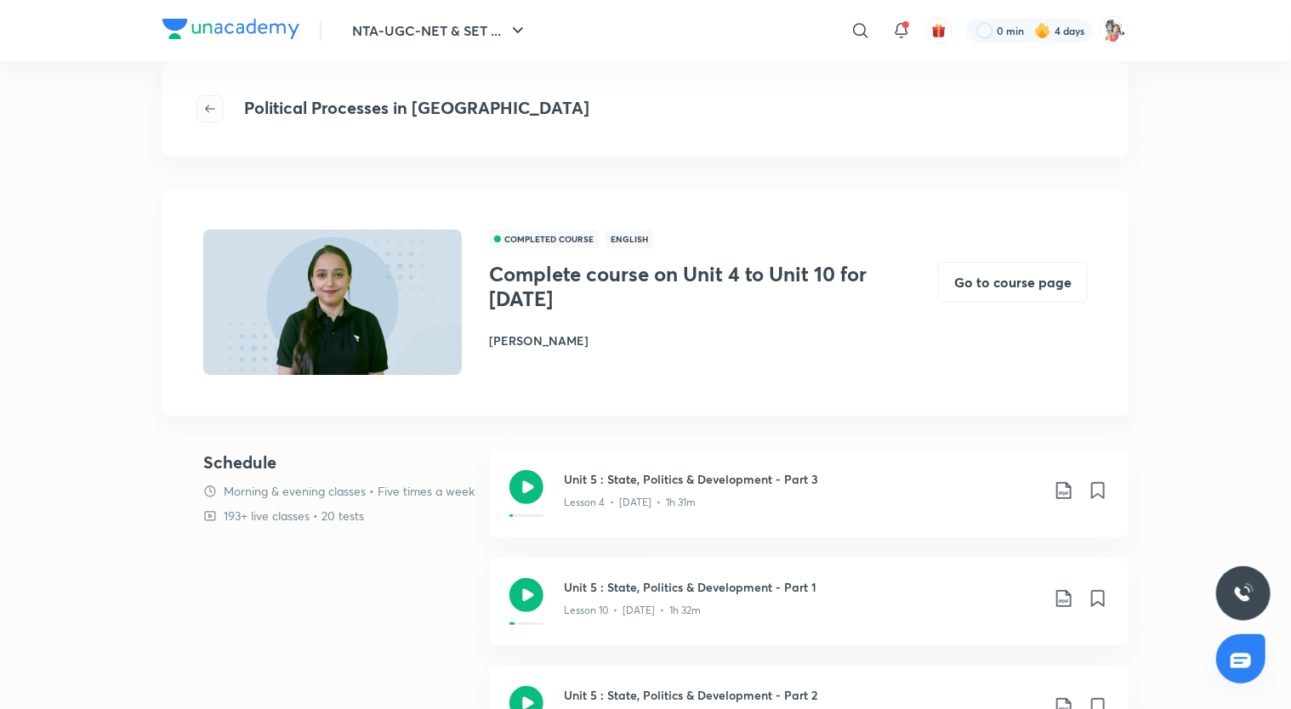
click at [211, 107] on icon "button" at bounding box center [210, 109] width 14 height 14
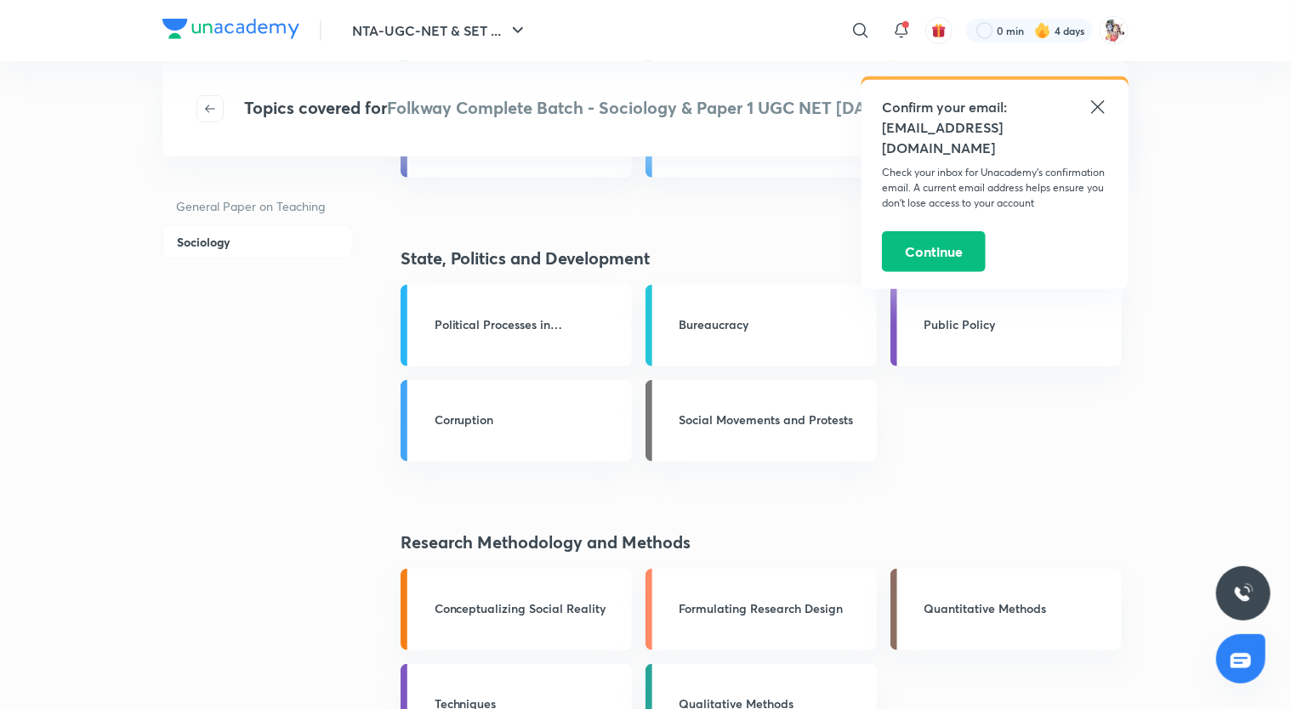
scroll to position [512, 0]
click at [762, 333] on div "Bureaucracy" at bounding box center [773, 325] width 187 height 21
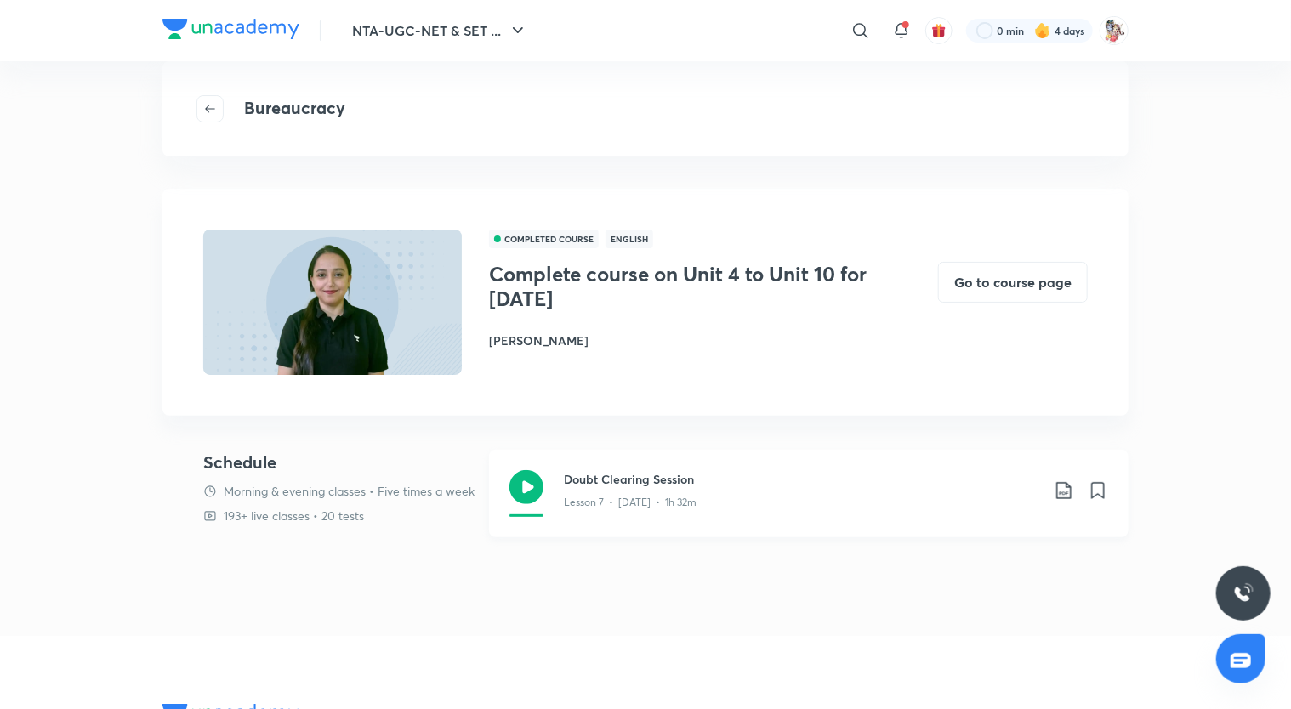
click at [541, 483] on icon at bounding box center [527, 487] width 34 height 34
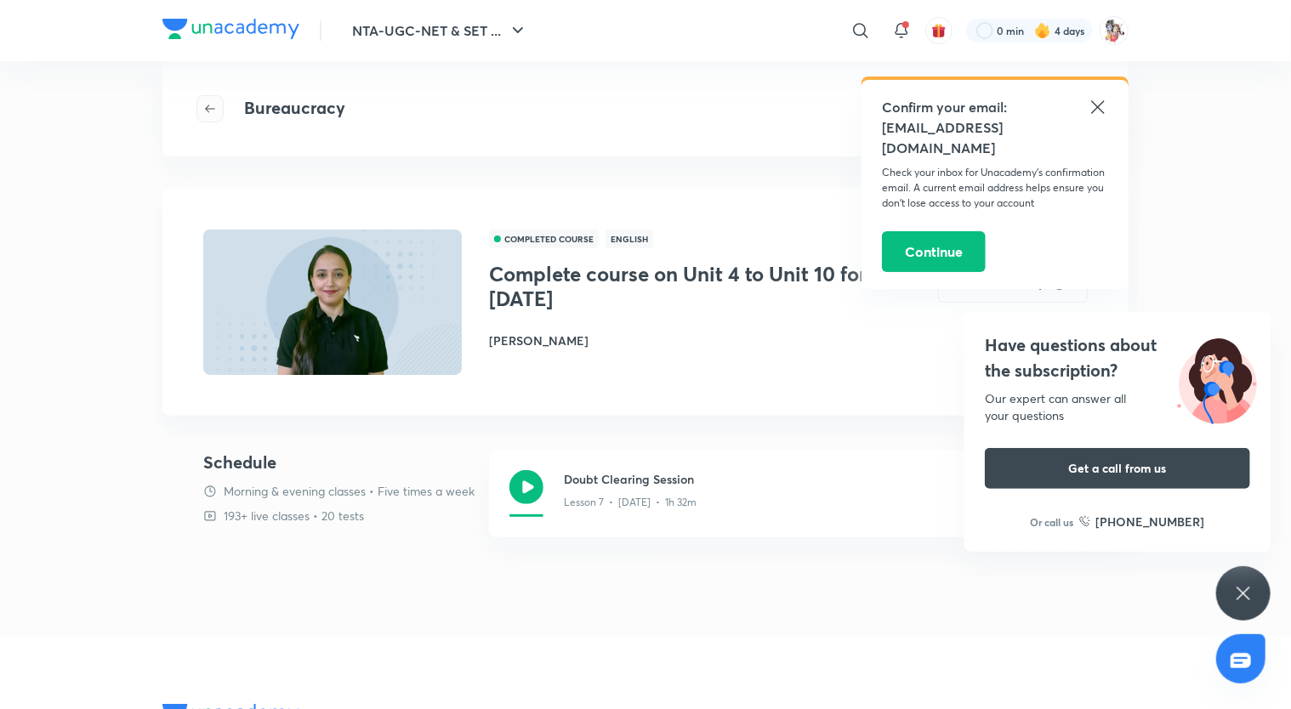
click at [204, 117] on button "button" at bounding box center [210, 108] width 27 height 27
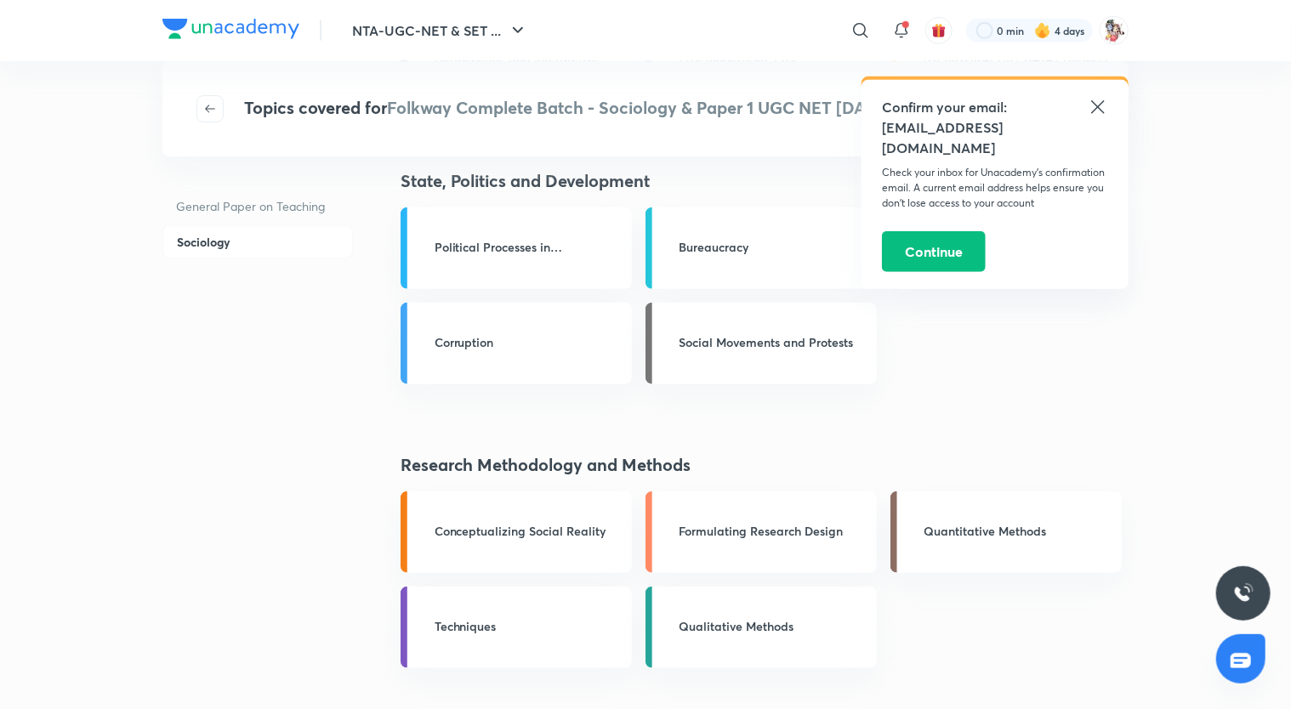
scroll to position [574, 0]
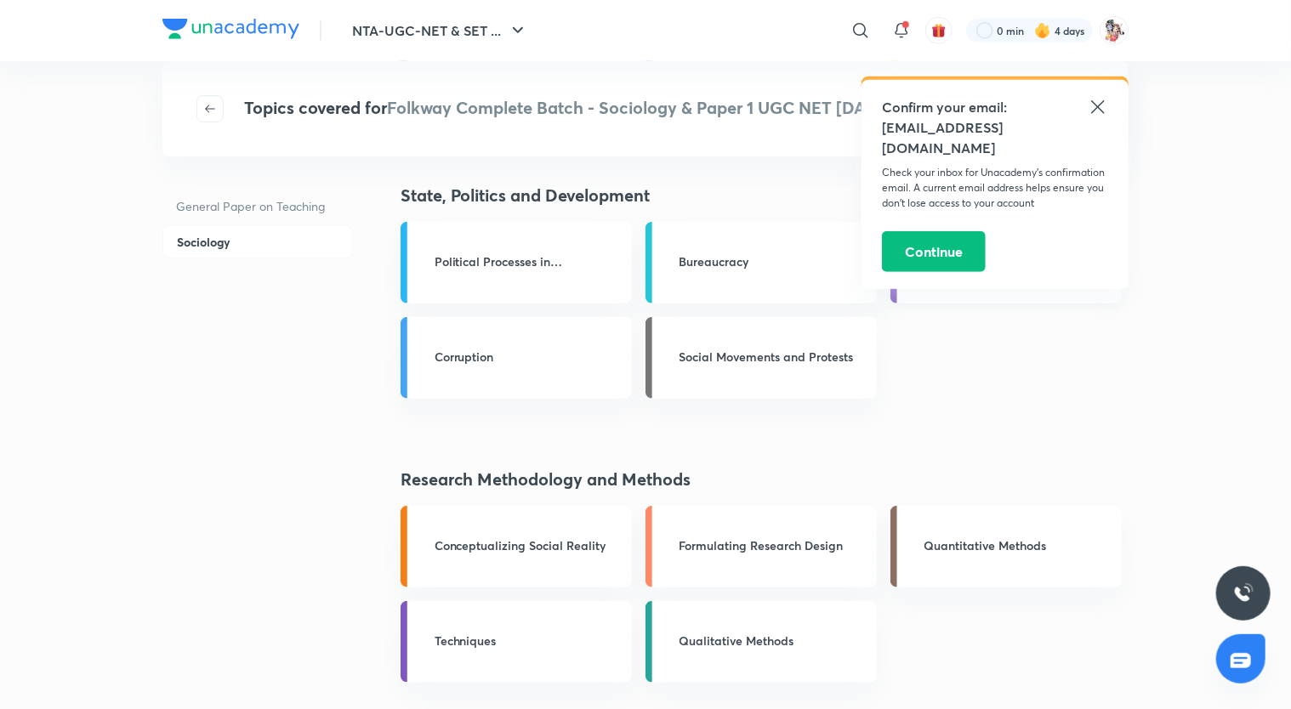
click at [972, 276] on link "Public Policy" at bounding box center [1006, 263] width 231 height 82
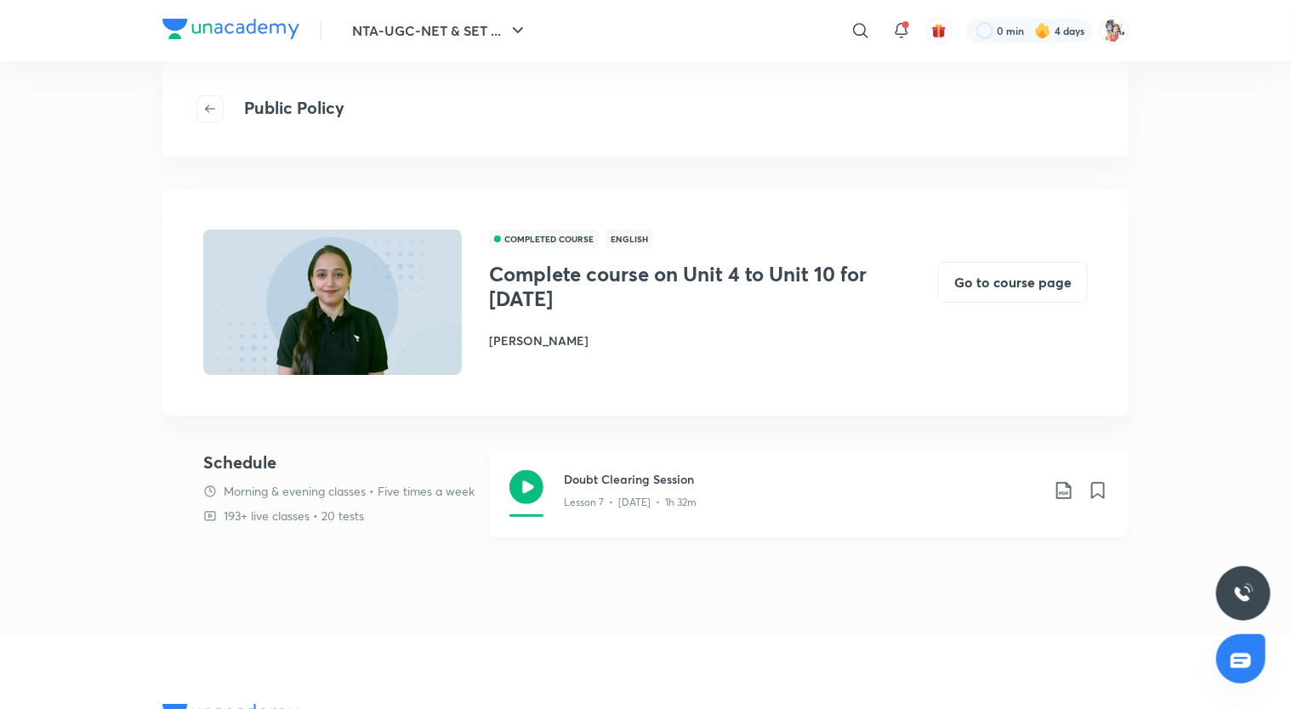
click at [636, 493] on div "Lesson 7 • May 21 • 1h 32m" at bounding box center [802, 499] width 476 height 22
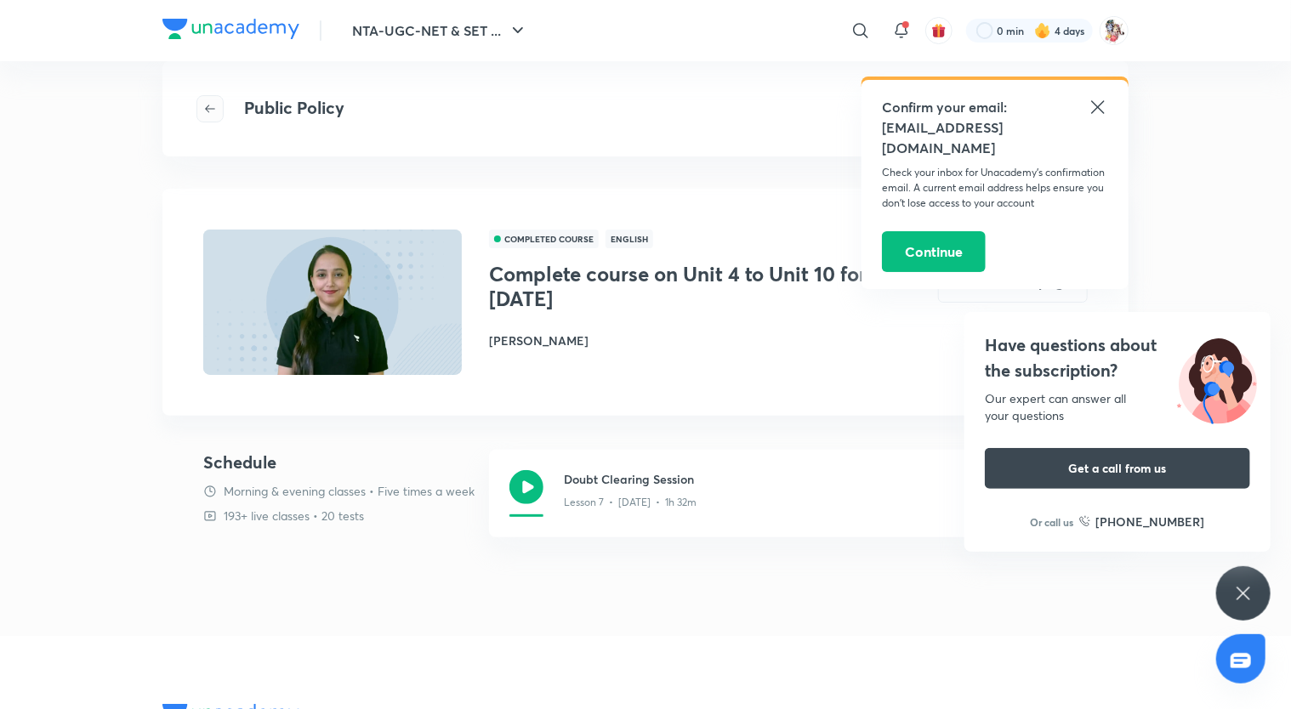
click at [210, 107] on icon "button" at bounding box center [210, 109] width 14 height 14
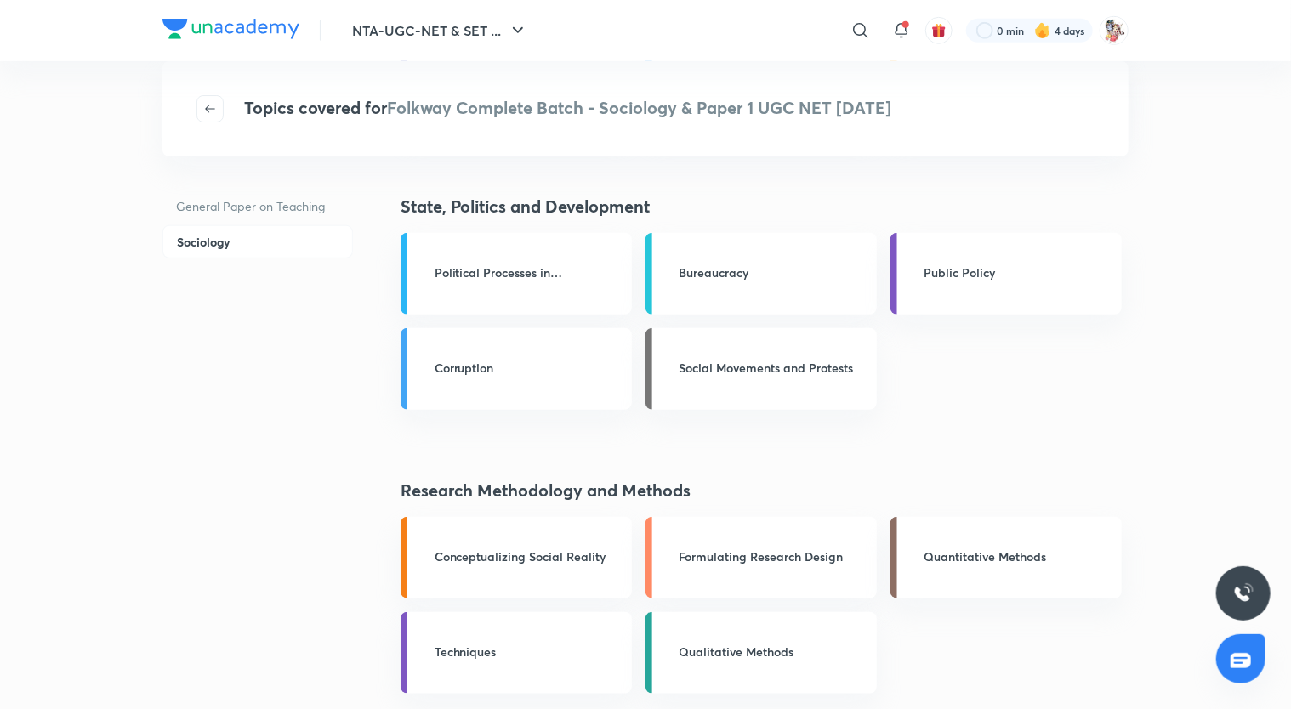
scroll to position [567, 0]
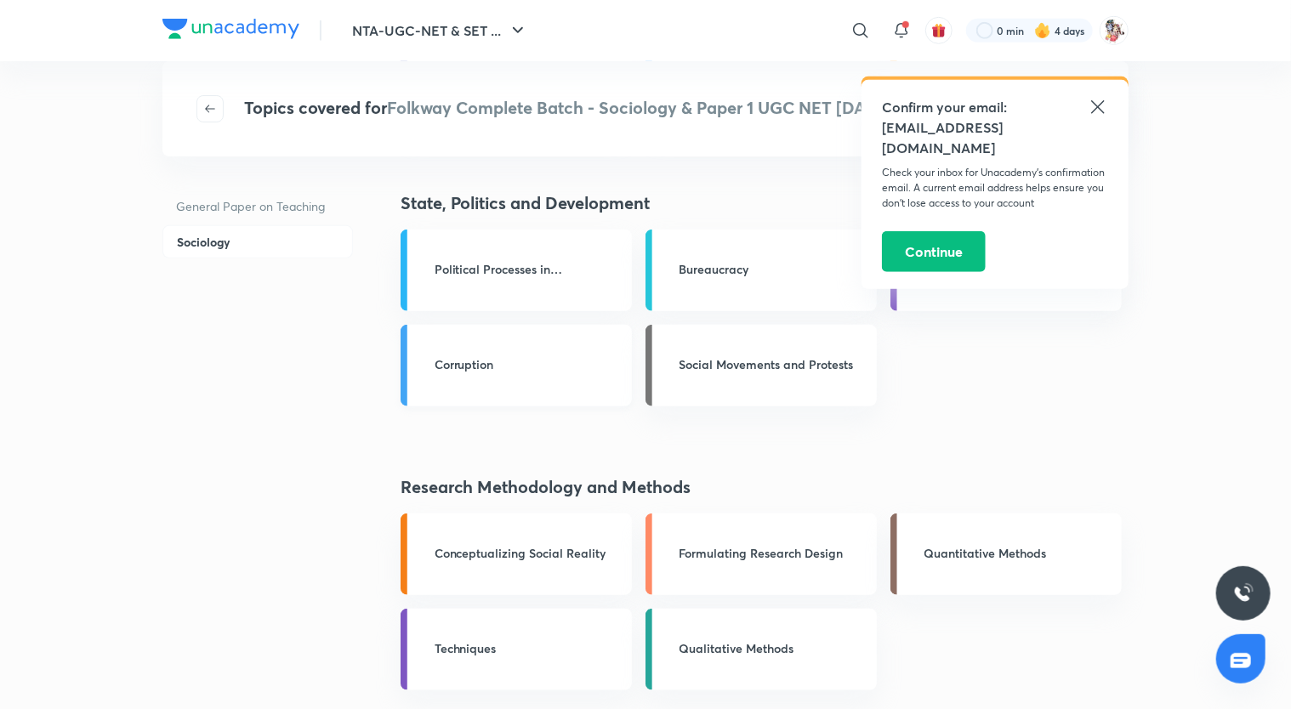
click at [533, 375] on div "Corruption" at bounding box center [528, 366] width 187 height 21
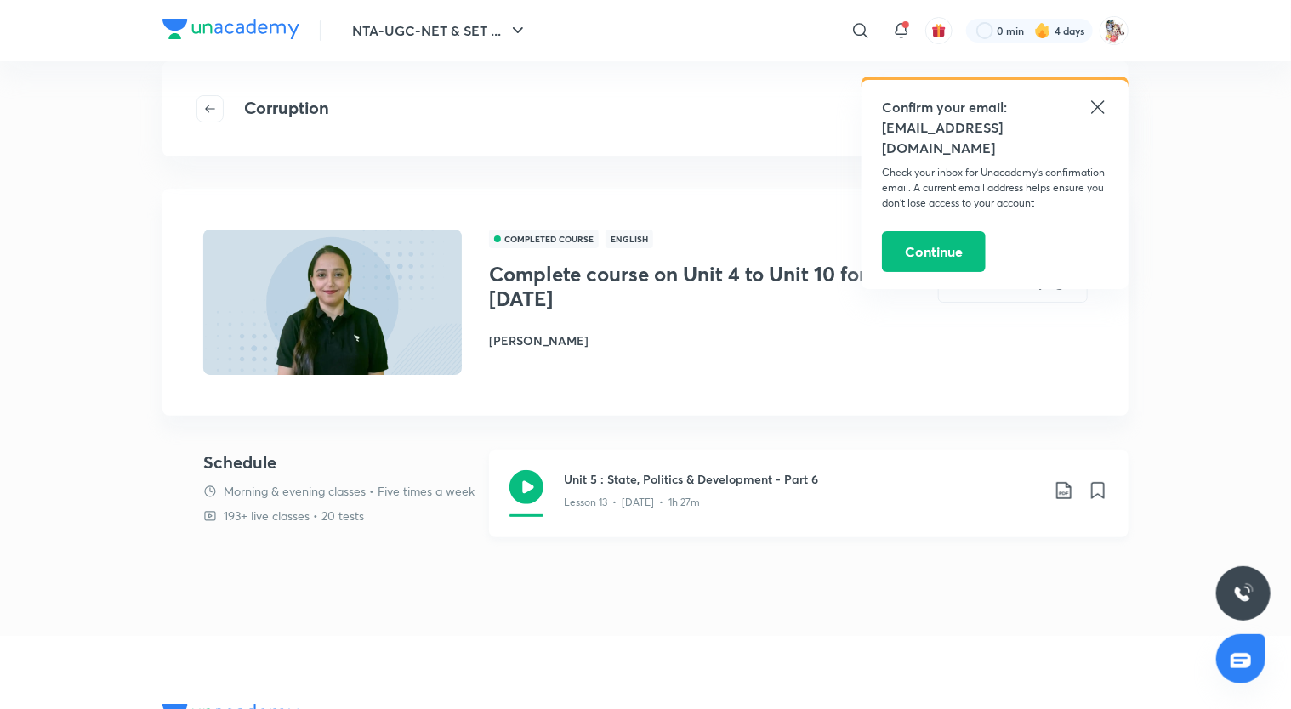
click at [527, 488] on icon at bounding box center [527, 487] width 34 height 34
